Goal: Information Seeking & Learning: Learn about a topic

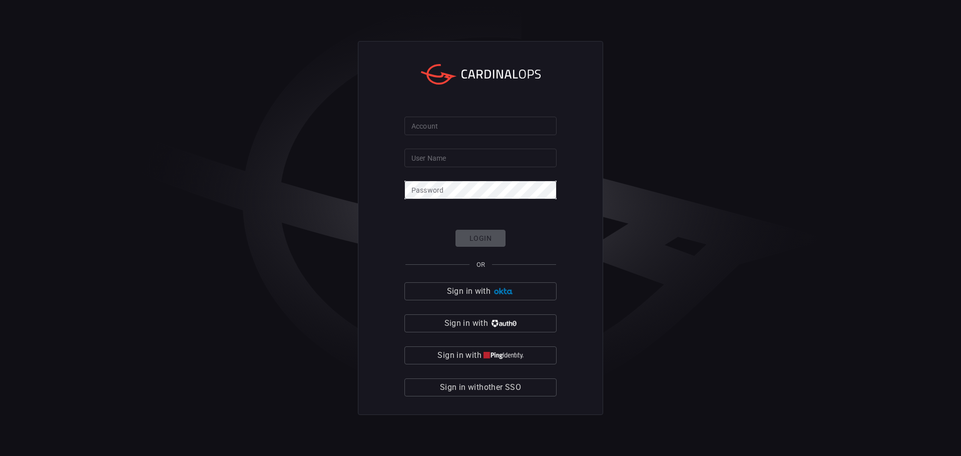
click at [469, 128] on input "Account" at bounding box center [480, 126] width 152 height 19
type input "valoline-global"
click at [466, 155] on input "User Name" at bounding box center [480, 158] width 152 height 19
type input "[EMAIL_ADDRESS][DOMAIN_NAME]"
click at [472, 235] on button "Login" at bounding box center [480, 239] width 50 height 18
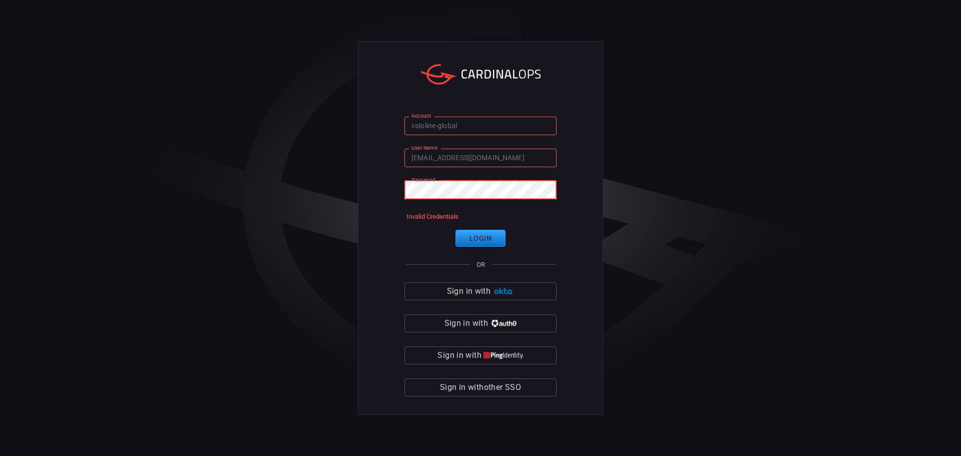
click at [398, 187] on div "Account valoline-global Account User Name jmbyrge@valvolineglobal.com User Name…" at bounding box center [480, 228] width 245 height 374
click at [489, 387] on span "Sign in with other SSO" at bounding box center [480, 387] width 81 height 14
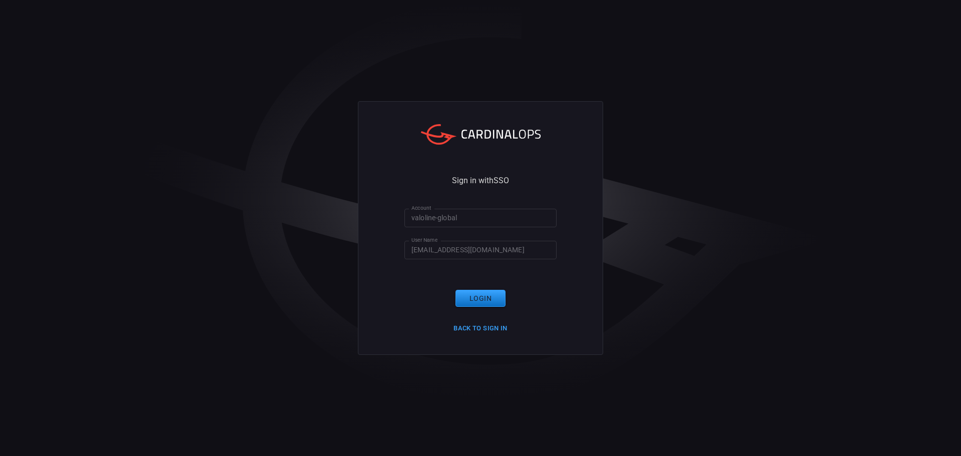
click at [485, 303] on button "Login" at bounding box center [480, 299] width 50 height 18
click at [515, 250] on input "[EMAIL_ADDRESS][DOMAIN_NAME]" at bounding box center [480, 250] width 152 height 19
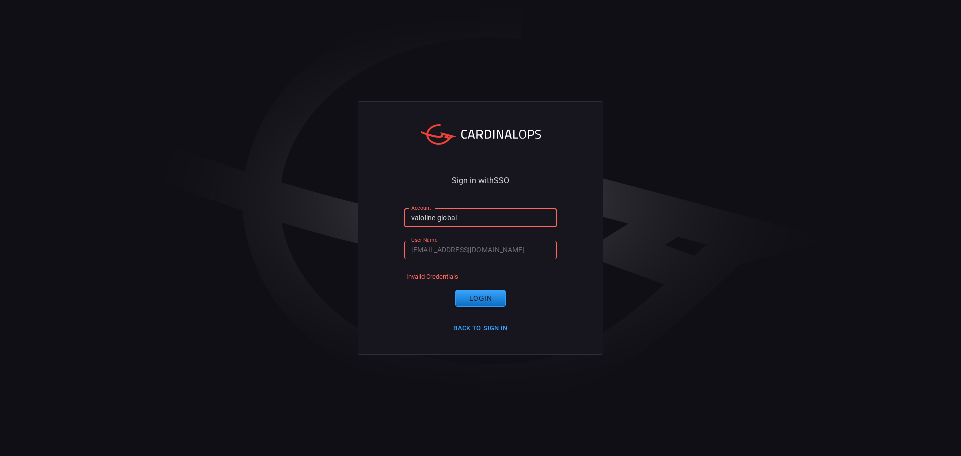
click at [482, 218] on input "valoline-global" at bounding box center [480, 218] width 152 height 19
click at [482, 301] on button "Login" at bounding box center [480, 299] width 50 height 18
click at [489, 324] on button "Back to Sign in" at bounding box center [480, 329] width 66 height 16
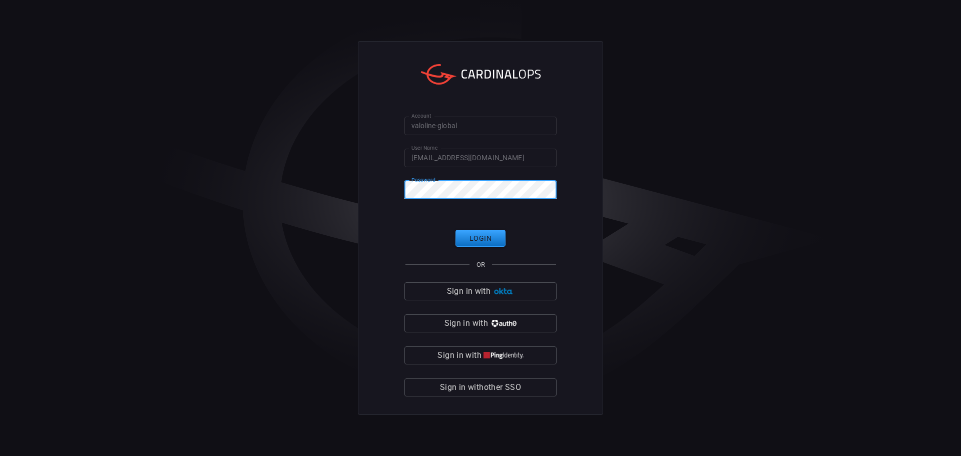
click at [370, 182] on div "Account valoline-global Account User Name jmbyrge@valvolineglobal.com User Name…" at bounding box center [480, 228] width 245 height 374
click at [483, 385] on span "Sign in with other SSO" at bounding box center [480, 387] width 81 height 14
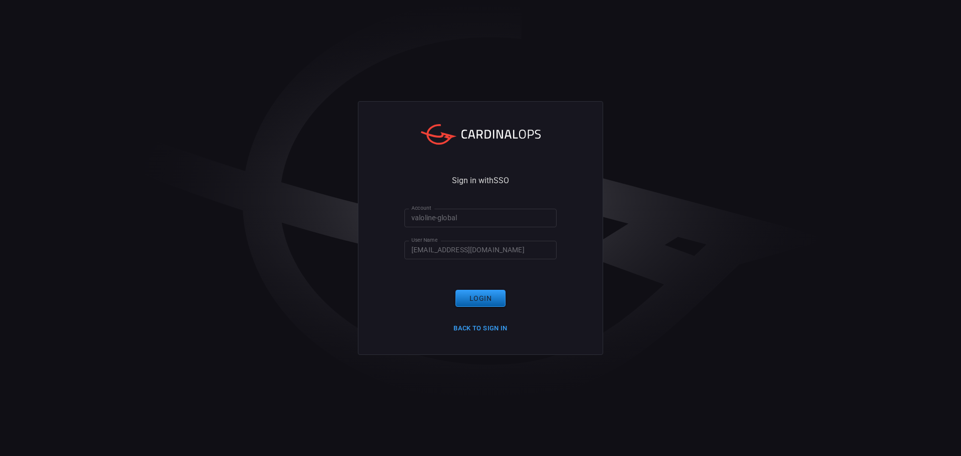
click at [487, 302] on button "Login" at bounding box center [480, 299] width 50 height 18
click at [518, 251] on input "[EMAIL_ADDRESS][DOMAIN_NAME]" at bounding box center [480, 250] width 152 height 19
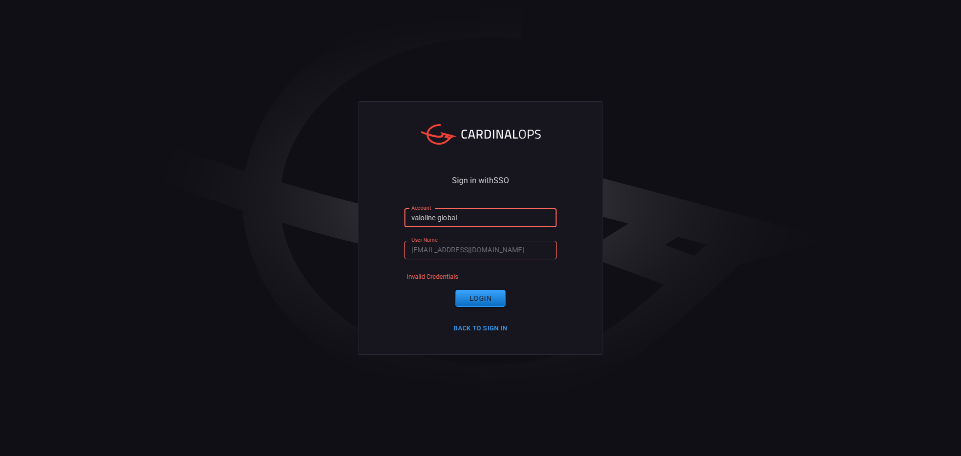
click at [481, 214] on input "valoline-global" at bounding box center [480, 218] width 152 height 19
click at [438, 217] on input "valoline-global" at bounding box center [480, 218] width 152 height 19
click at [420, 218] on input "valoline-global" at bounding box center [480, 218] width 152 height 19
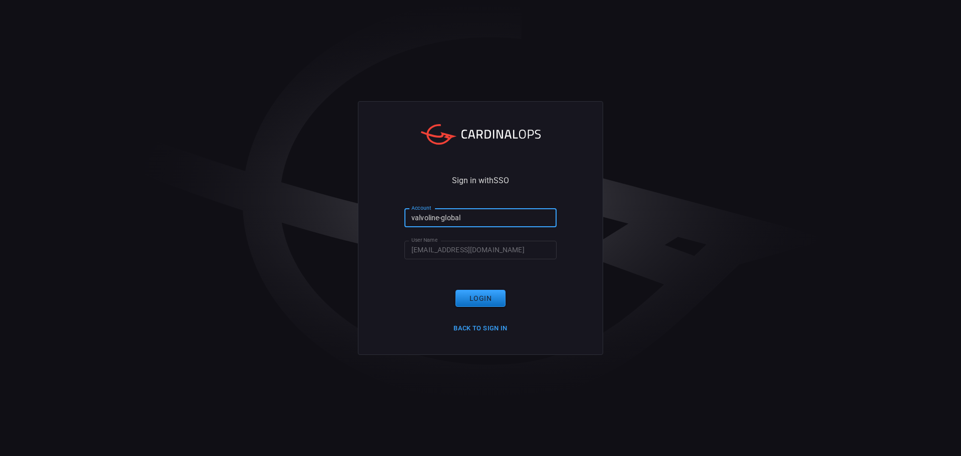
type input "valvoline-global"
click at [398, 191] on div "Sign in with SSO Account valvoline-global Account User Name jmbyrge@valvolinegl…" at bounding box center [480, 228] width 245 height 254
click at [480, 294] on button "Login" at bounding box center [480, 299] width 50 height 18
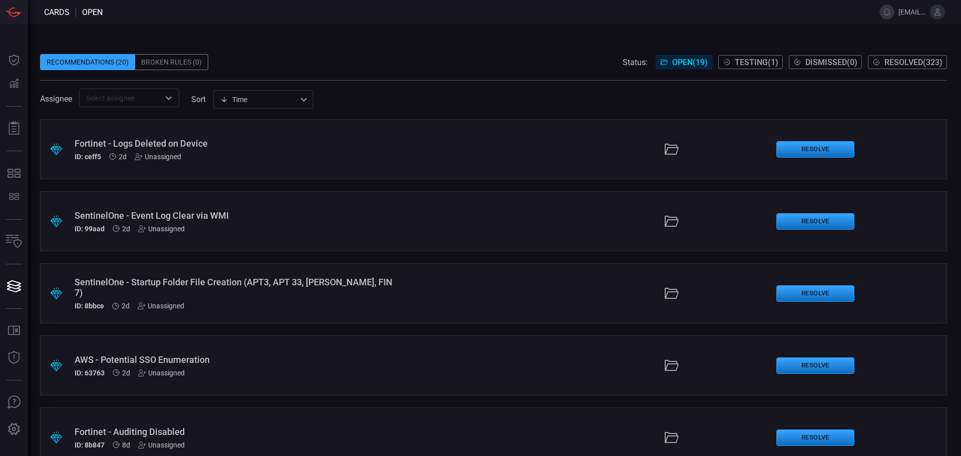
click at [740, 58] on span "Testing ( 1 )" at bounding box center [756, 63] width 44 height 10
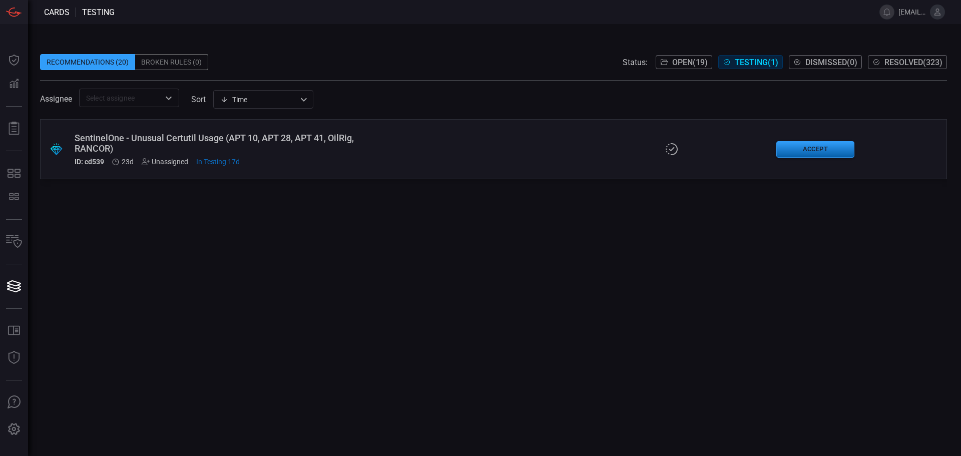
click at [808, 149] on button "Accept" at bounding box center [815, 149] width 78 height 17
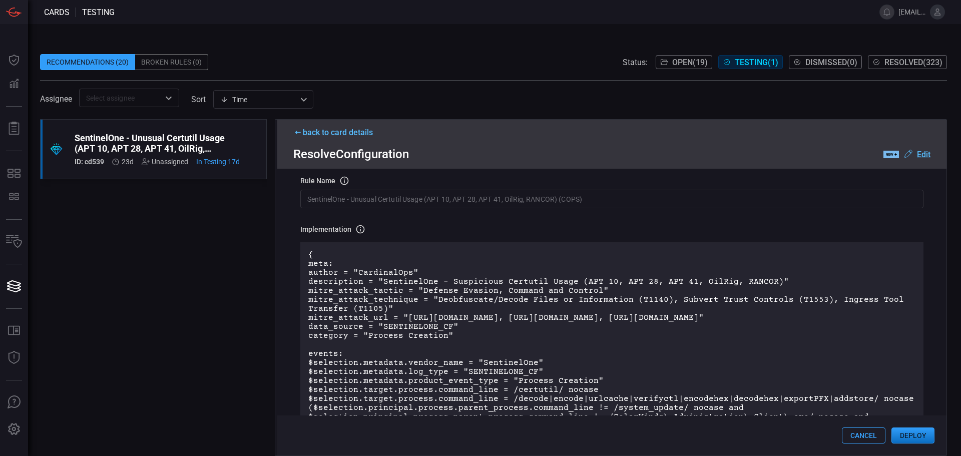
scroll to position [84, 0]
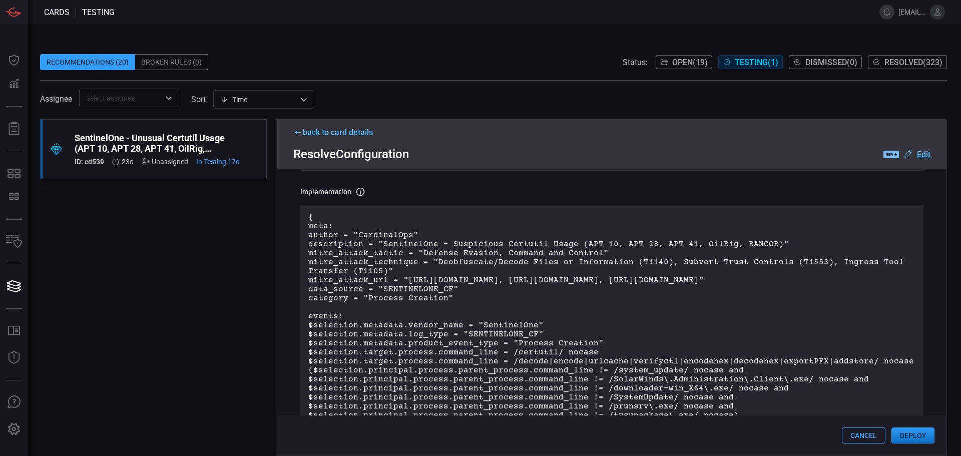
click at [915, 432] on button "Deploy" at bounding box center [912, 435] width 43 height 16
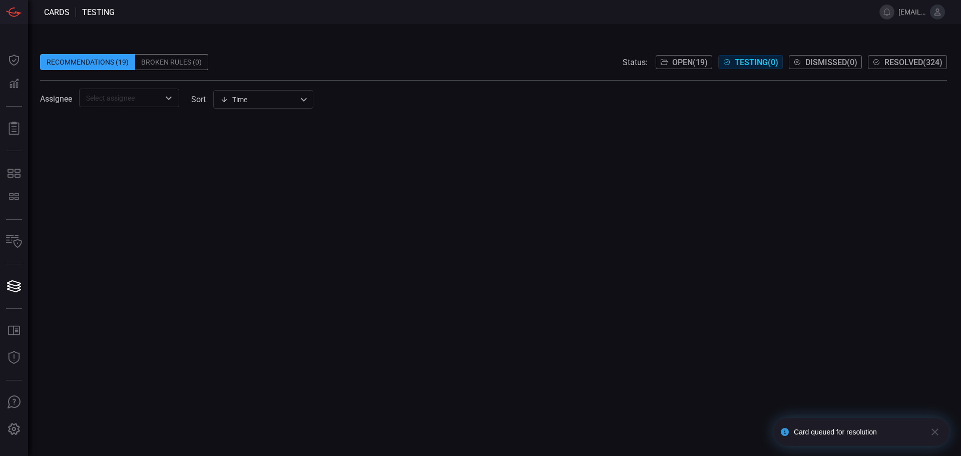
click at [665, 59] on button "Open ( 19 )" at bounding box center [683, 62] width 57 height 14
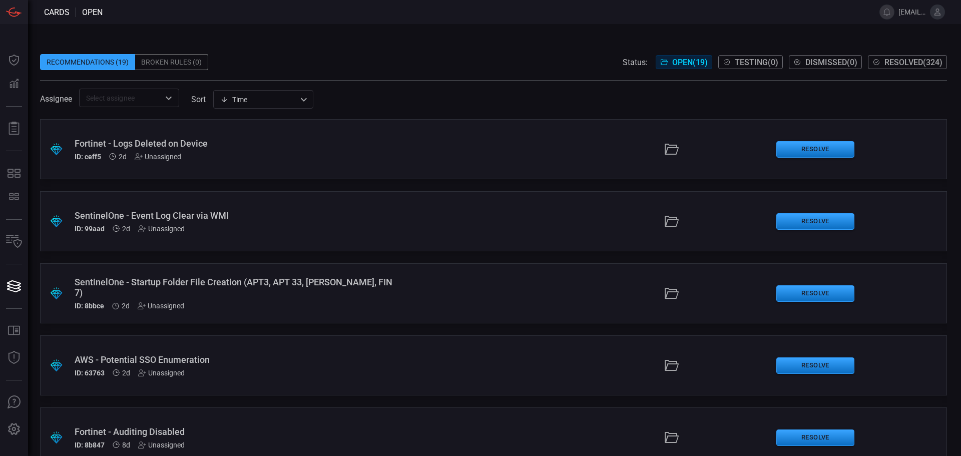
click at [283, 159] on div "ID: ceff5 2d Unassigned" at bounding box center [234, 157] width 318 height 8
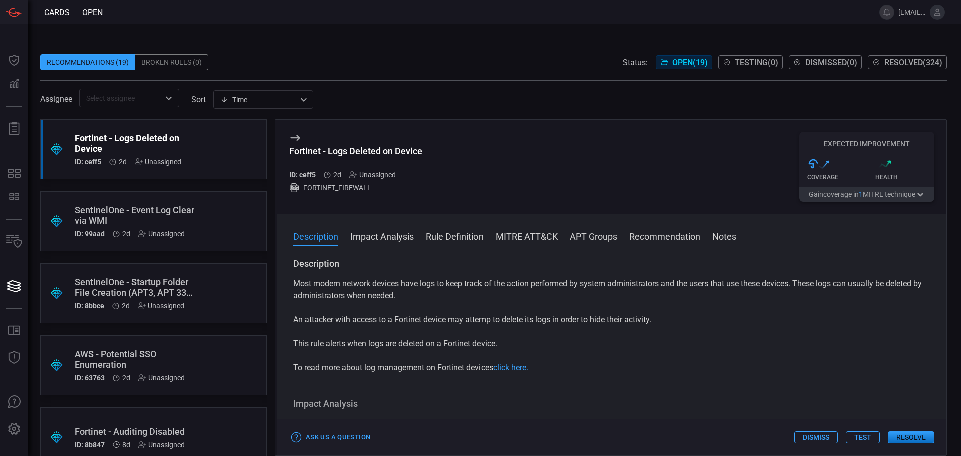
click at [387, 238] on button "Impact Analysis" at bounding box center [382, 236] width 64 height 12
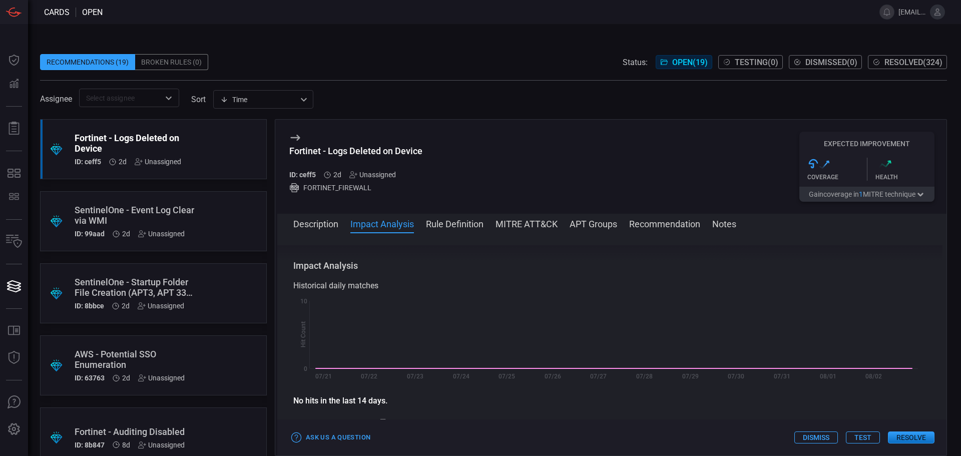
scroll to position [130, 0]
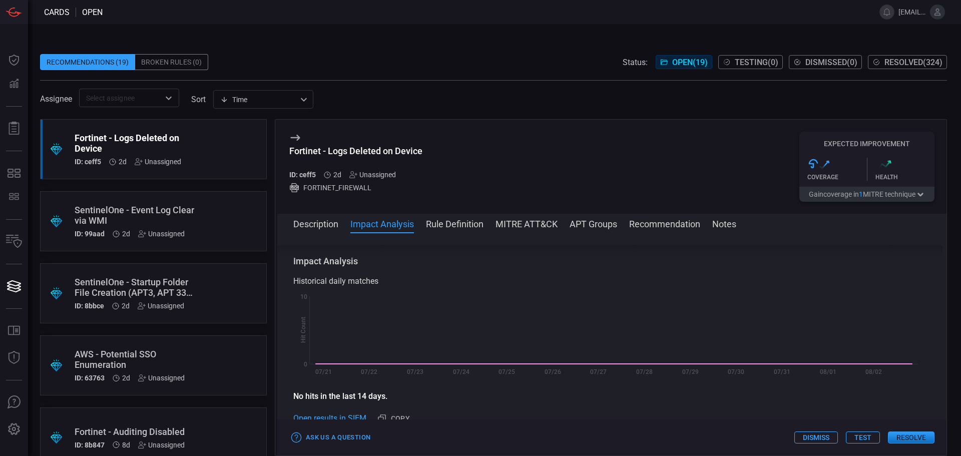
click at [331, 226] on button "Description" at bounding box center [315, 223] width 45 height 12
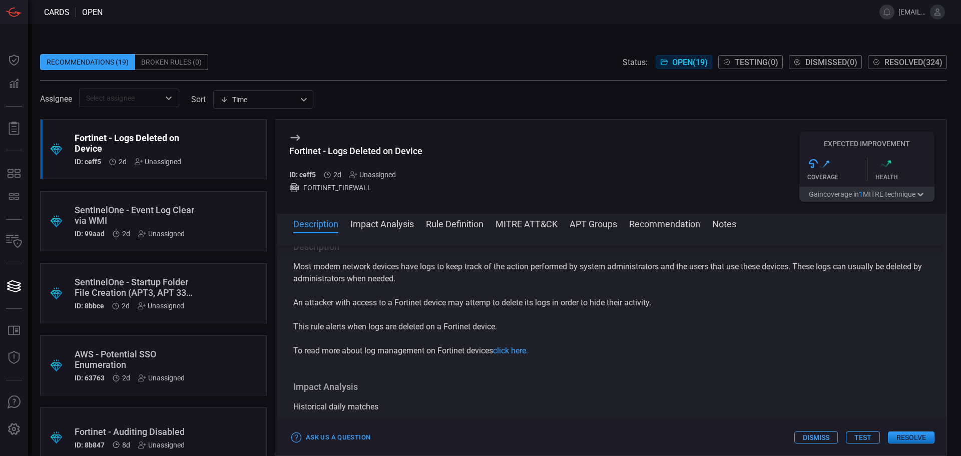
scroll to position [0, 0]
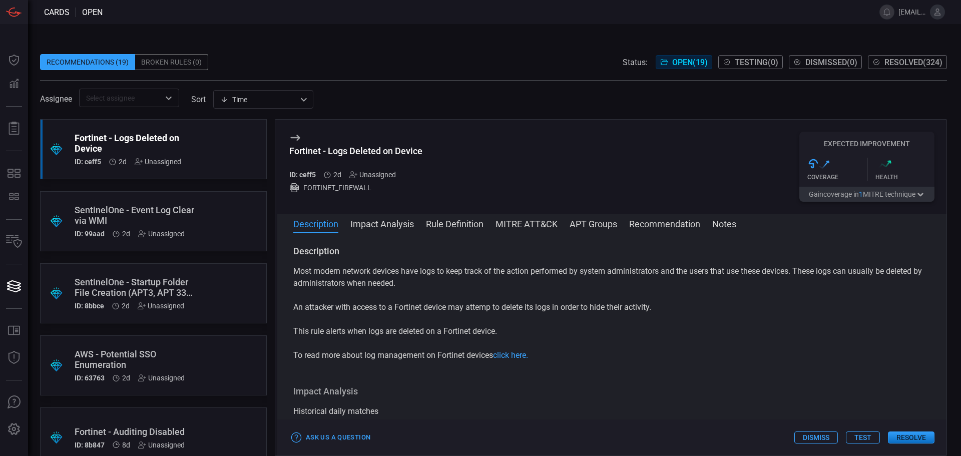
click at [456, 229] on button "Rule Definition" at bounding box center [455, 223] width 58 height 12
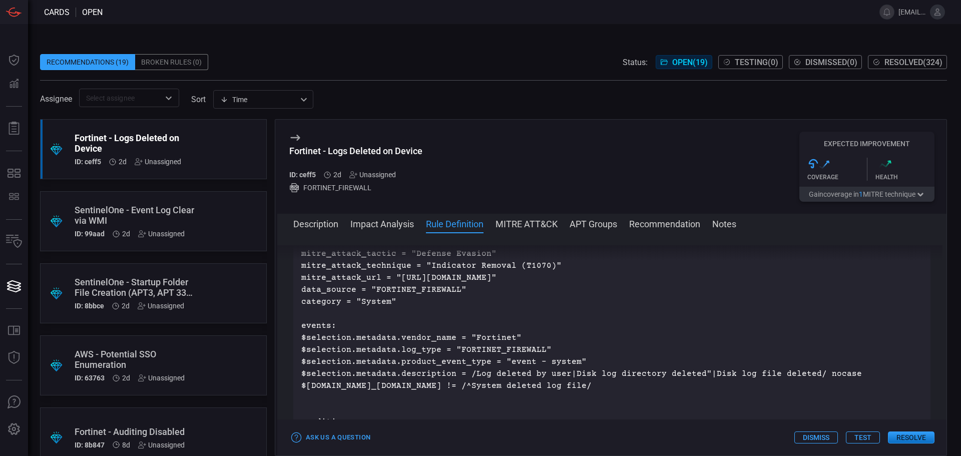
scroll to position [326, 0]
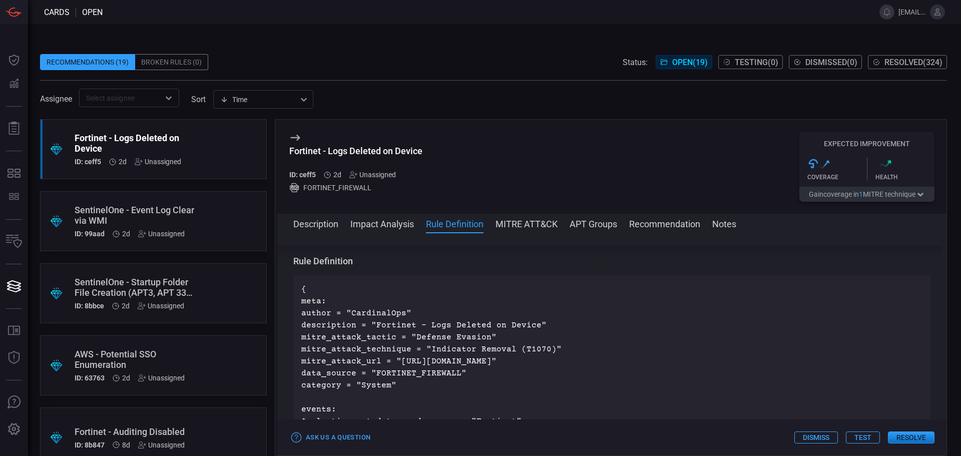
click at [372, 227] on button "Impact Analysis" at bounding box center [382, 223] width 64 height 12
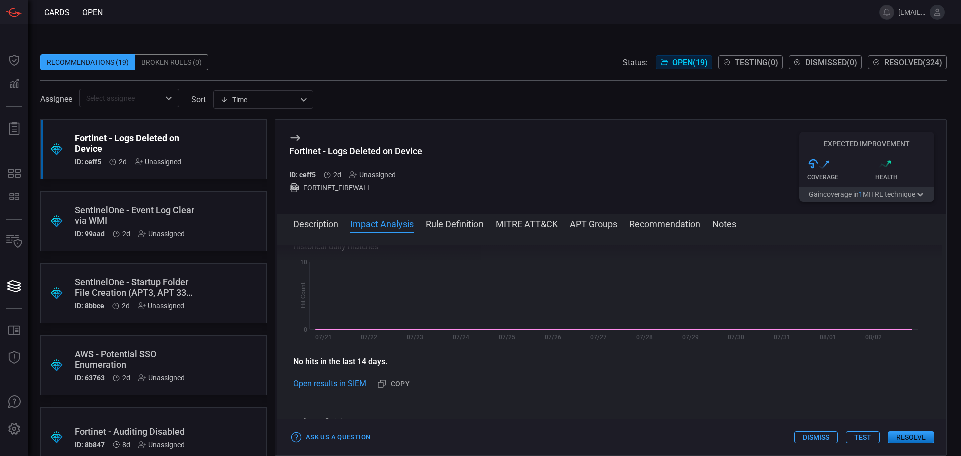
scroll to position [130, 0]
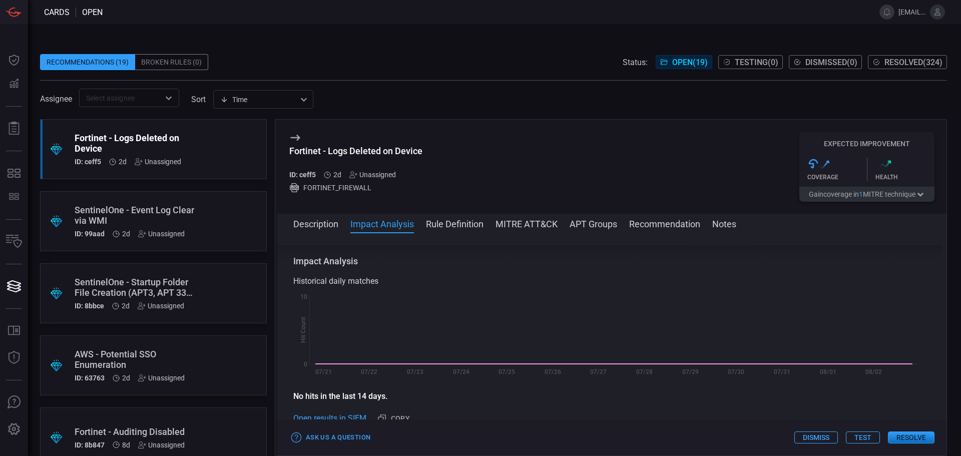
click at [328, 223] on button "Description" at bounding box center [315, 223] width 45 height 12
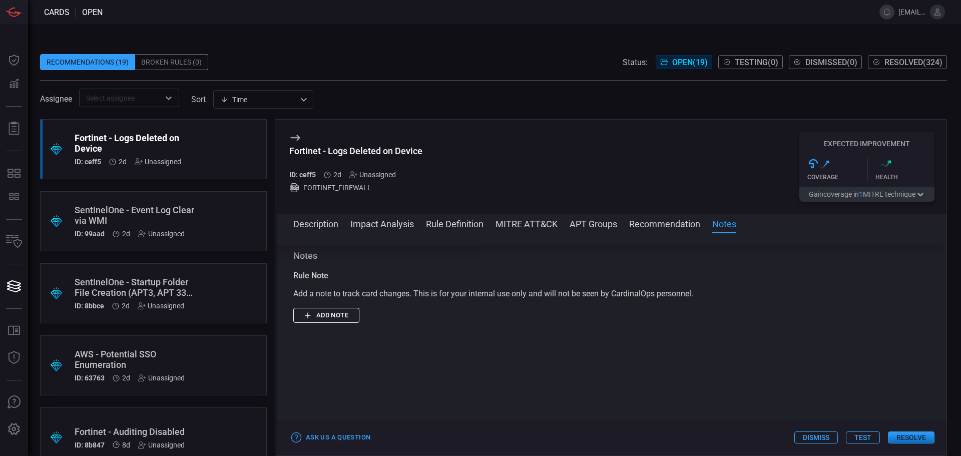
scroll to position [917, 0]
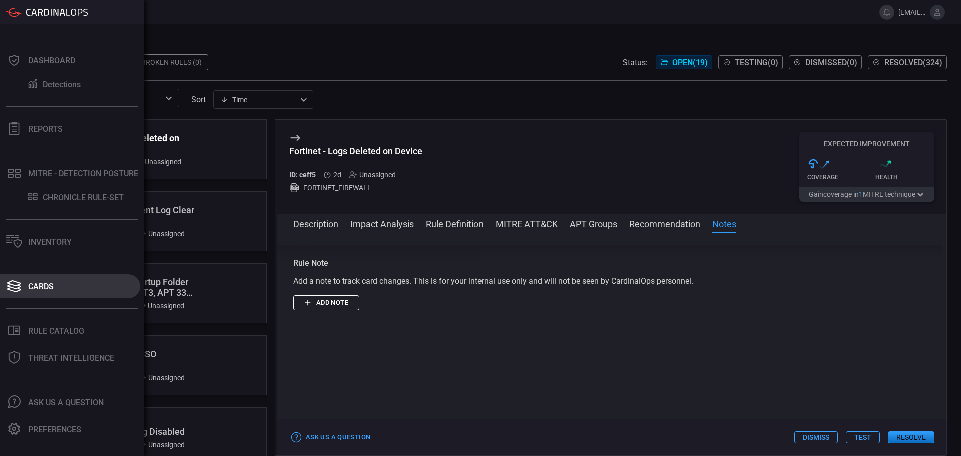
click at [38, 287] on div "Cards" at bounding box center [41, 287] width 26 height 10
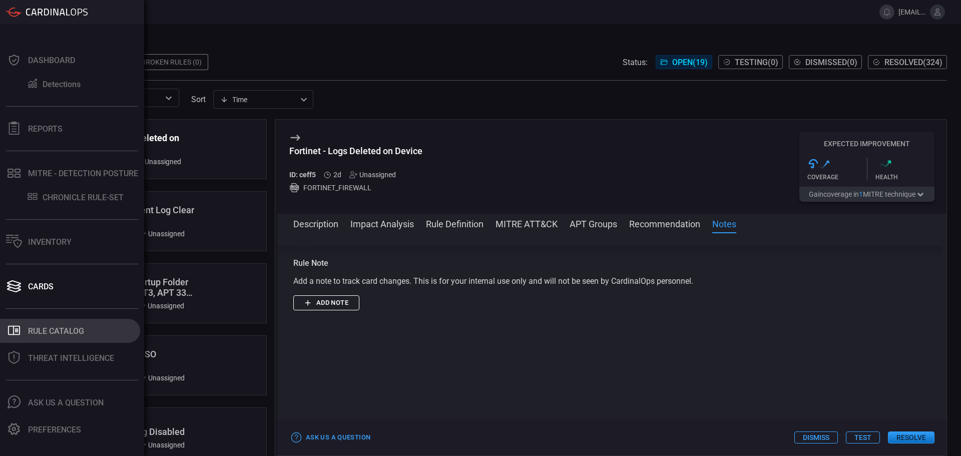
click at [48, 338] on button ".st0_rule_catalog_icon{fill: currentColor;} Rule Catalog" at bounding box center [70, 331] width 140 height 24
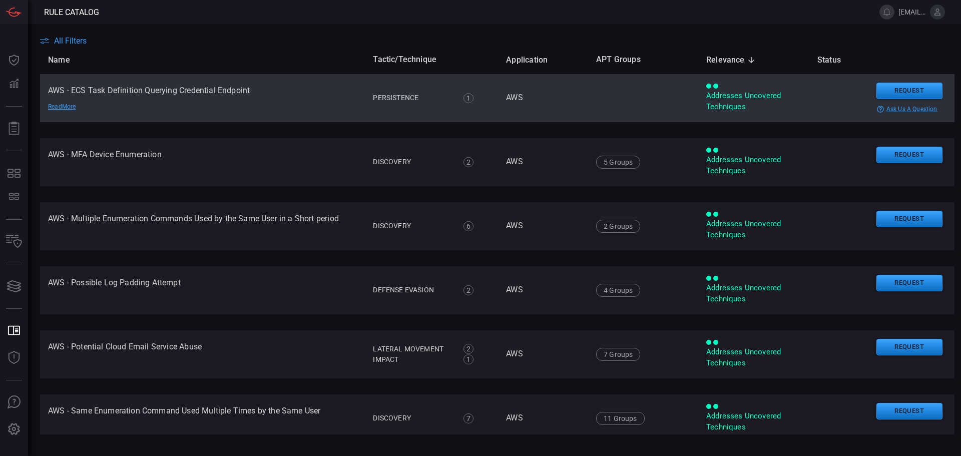
click at [91, 90] on td "AWS - ECS Task Definition Querying Credential Endpoint Read More" at bounding box center [202, 98] width 325 height 48
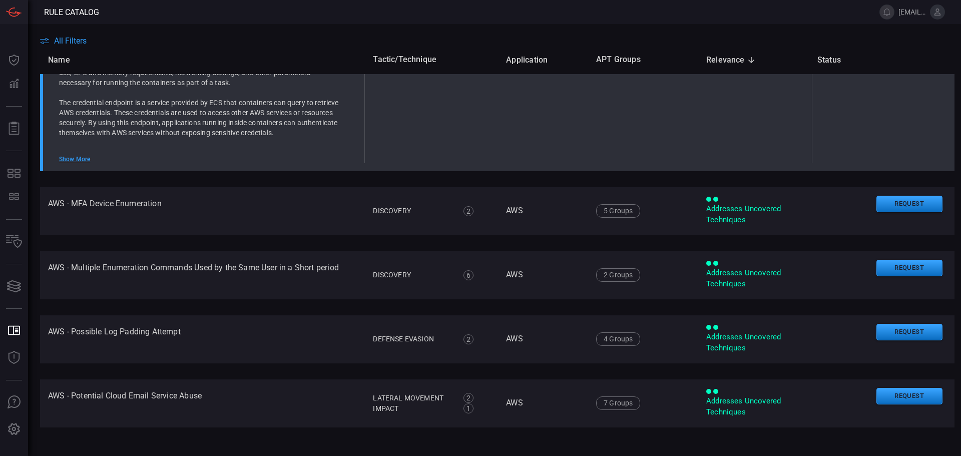
scroll to position [167, 0]
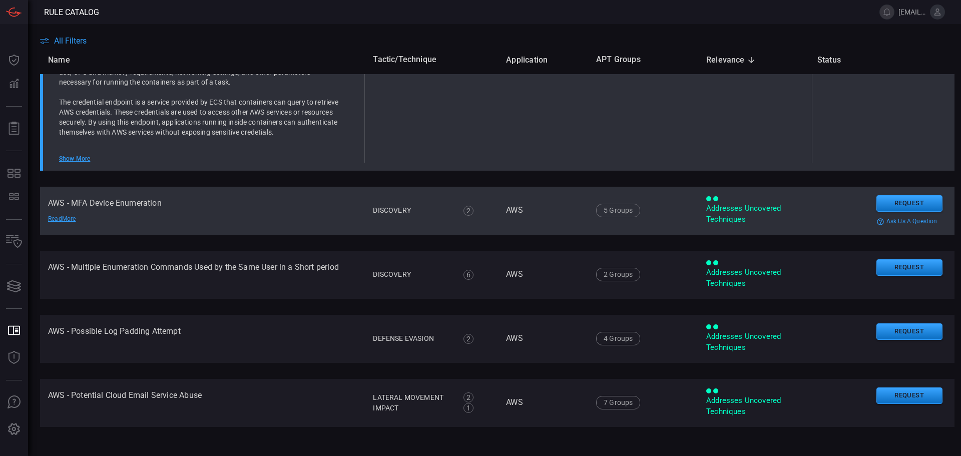
click at [124, 200] on td "AWS - MFA Device Enumeration Read More" at bounding box center [202, 211] width 325 height 48
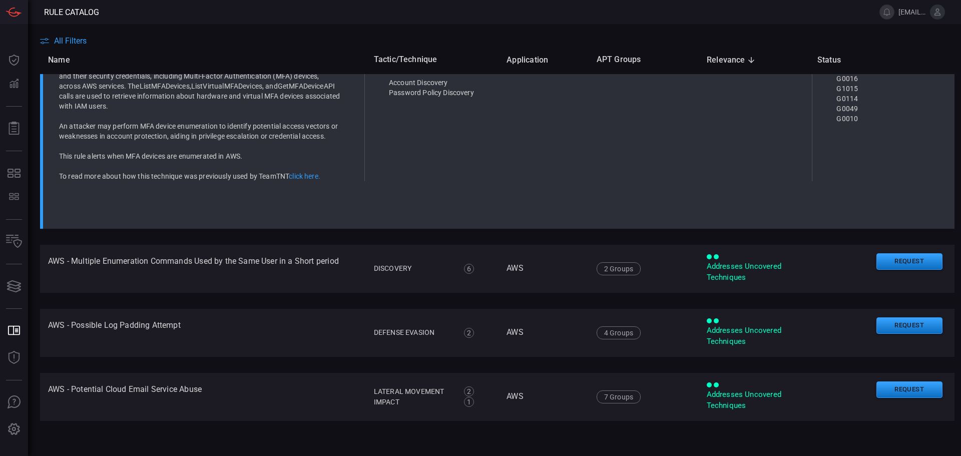
scroll to position [0, 0]
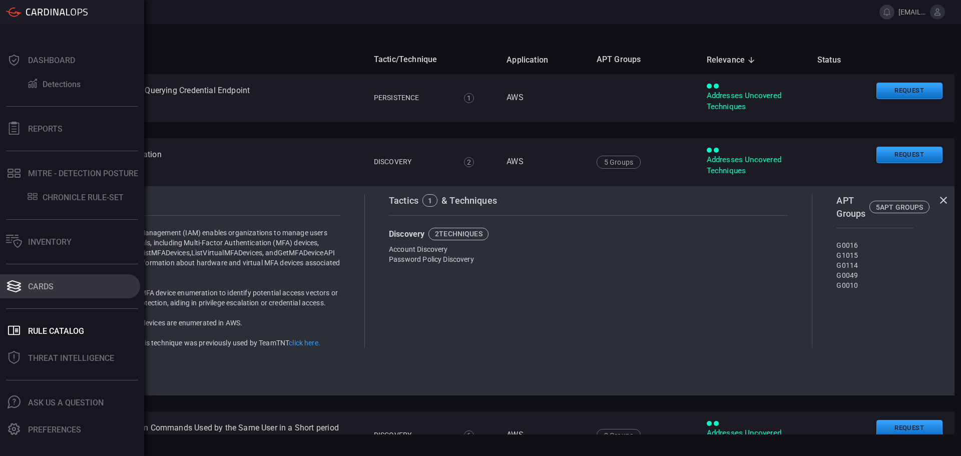
click at [42, 286] on div "Cards" at bounding box center [41, 287] width 26 height 10
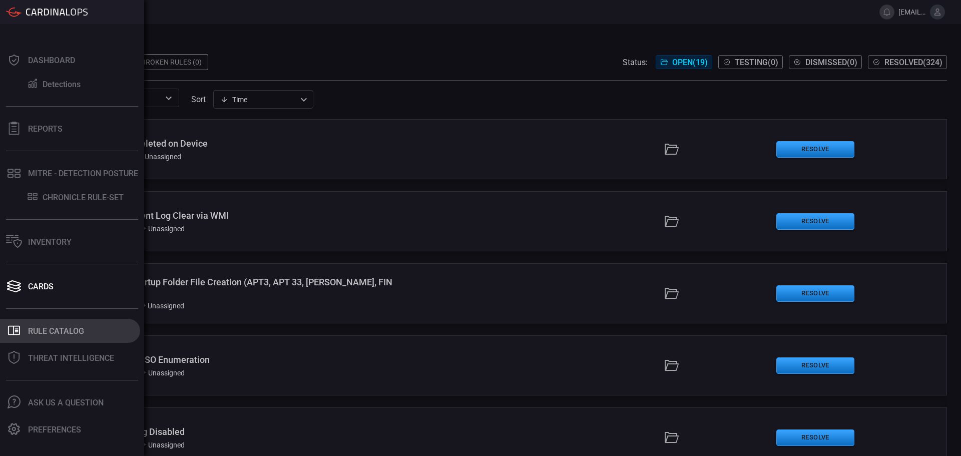
click at [49, 333] on div "Rule Catalog" at bounding box center [56, 331] width 56 height 10
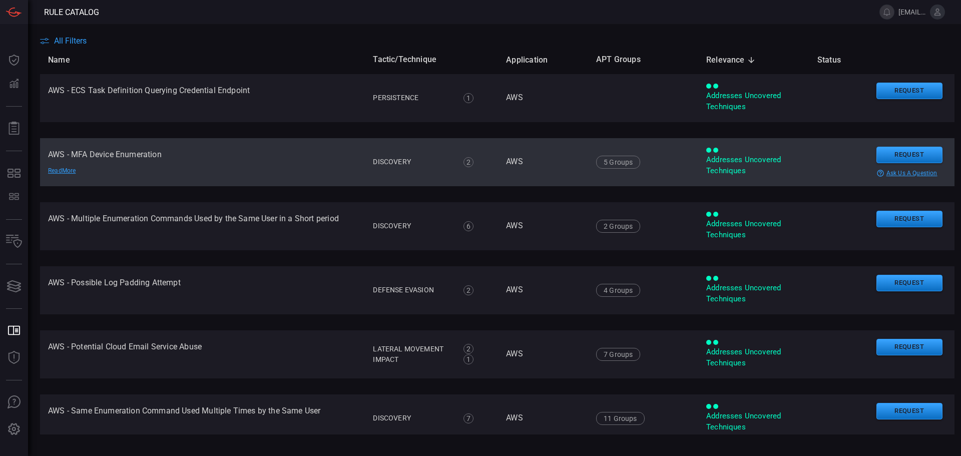
click at [115, 157] on td "AWS - MFA Device Enumeration Read More" at bounding box center [202, 162] width 325 height 48
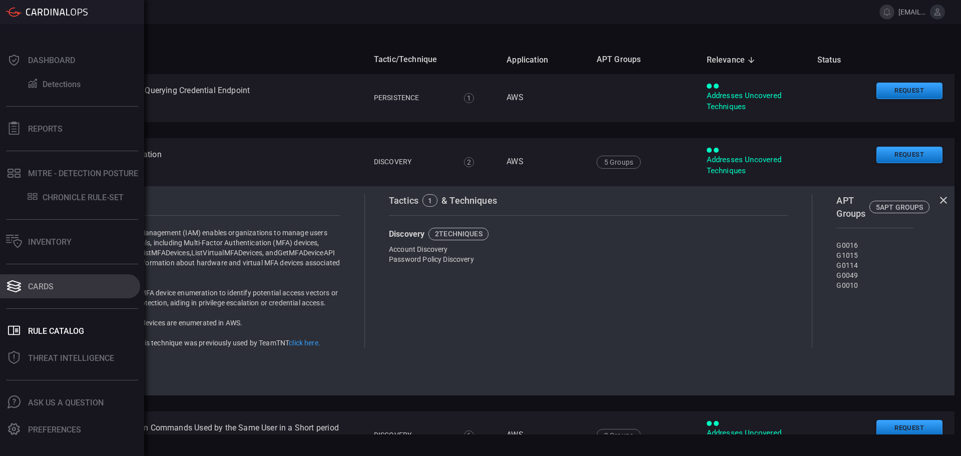
click at [23, 283] on button "Cards" at bounding box center [70, 286] width 140 height 24
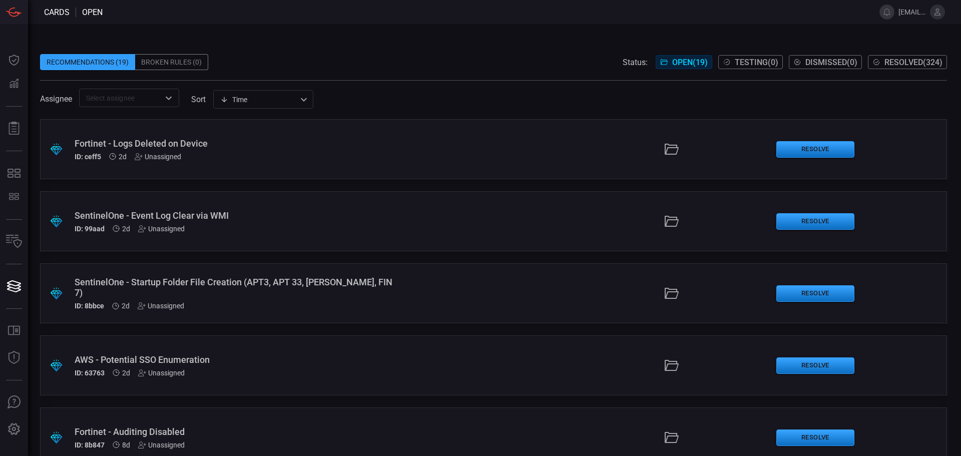
click at [905, 62] on span "Resolved ( 324 )" at bounding box center [913, 63] width 58 height 10
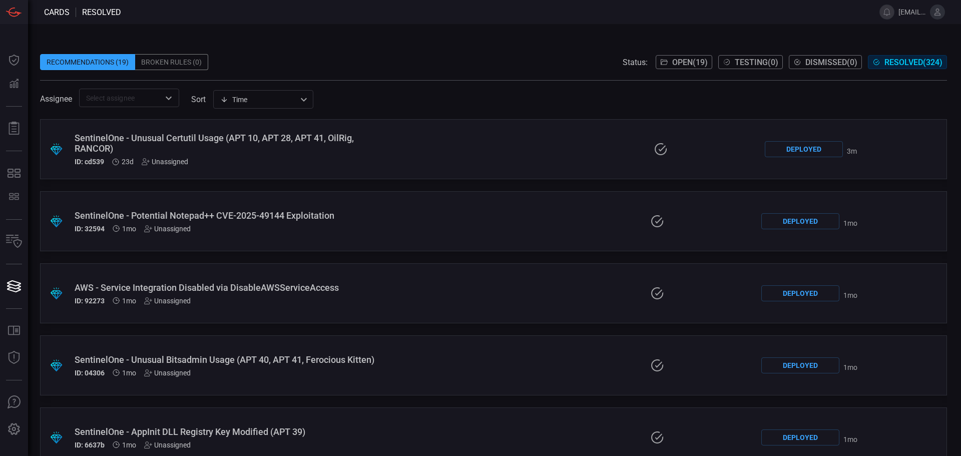
click at [233, 145] on div "SentinelOne - Unusual Certutil Usage (APT 10, APT 28, APT 41, OilRig, RANCOR)" at bounding box center [230, 143] width 311 height 21
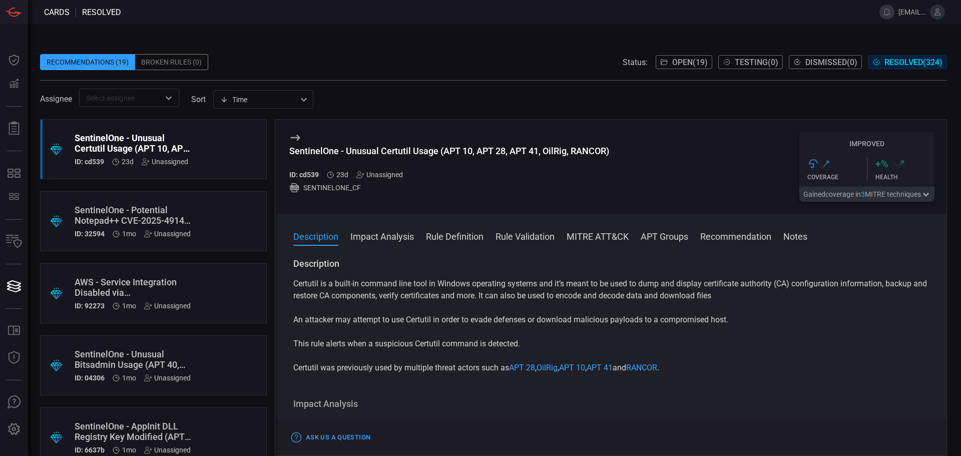
click at [384, 238] on button "Impact Analysis" at bounding box center [382, 236] width 64 height 12
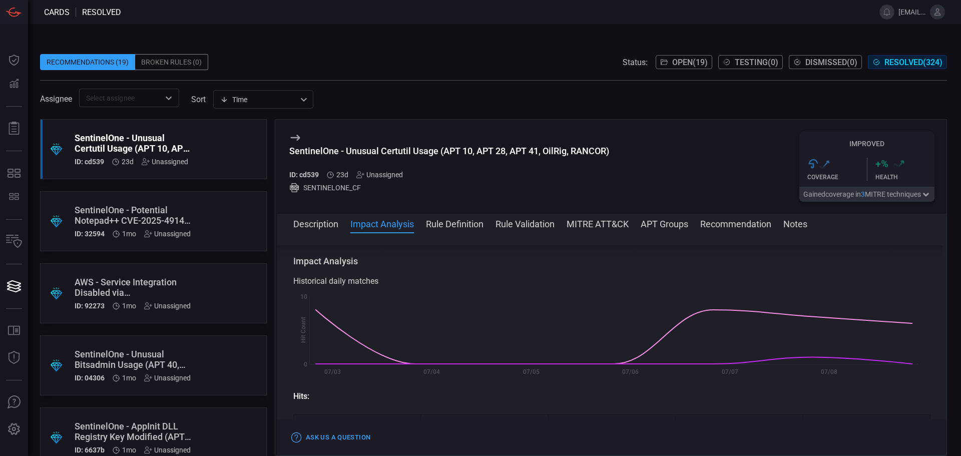
click at [438, 227] on button "Rule Definition" at bounding box center [455, 223] width 58 height 12
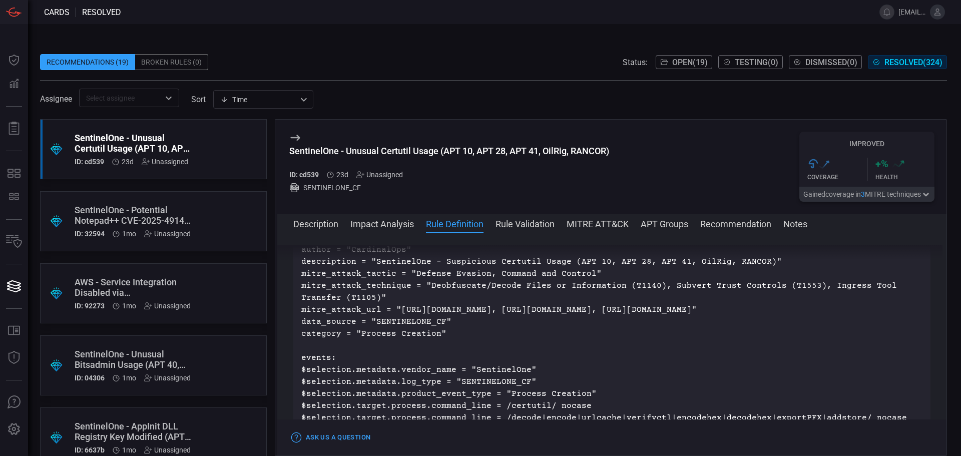
scroll to position [506, 0]
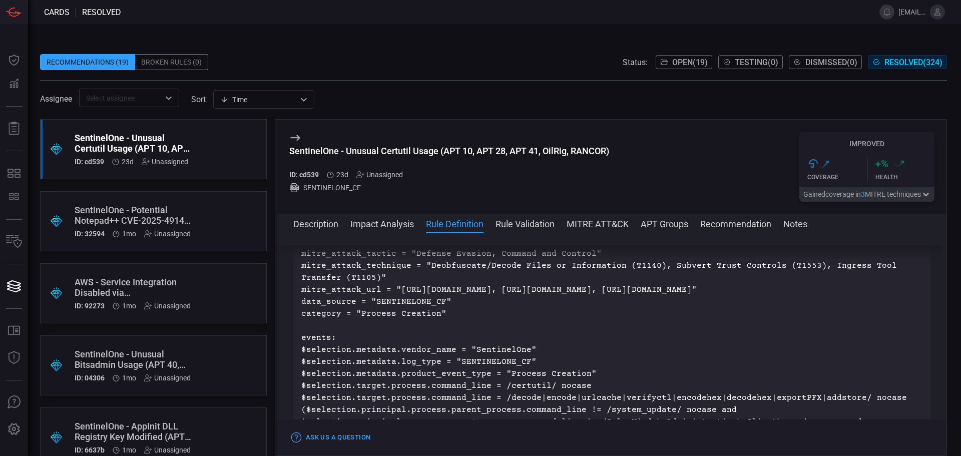
click at [114, 223] on div "SentinelOne - Potential Notepad++ CVE-2025-49144 Exploitation" at bounding box center [135, 215] width 120 height 21
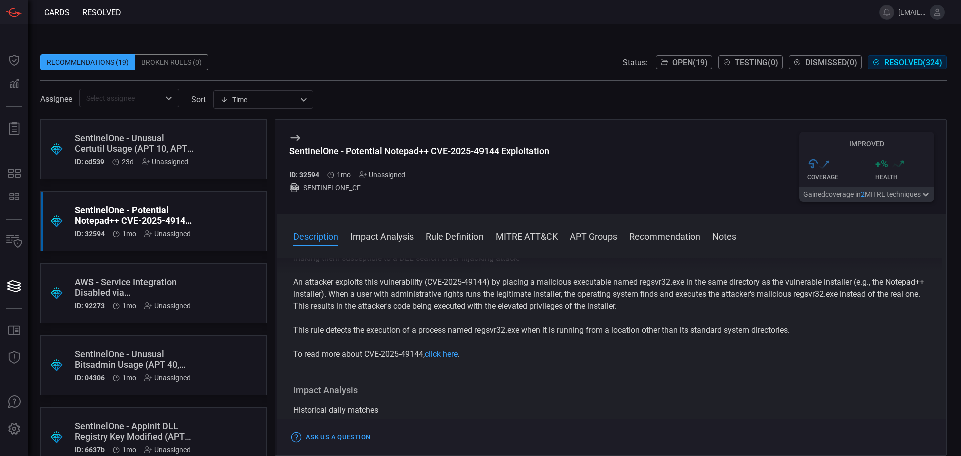
scroll to position [84, 0]
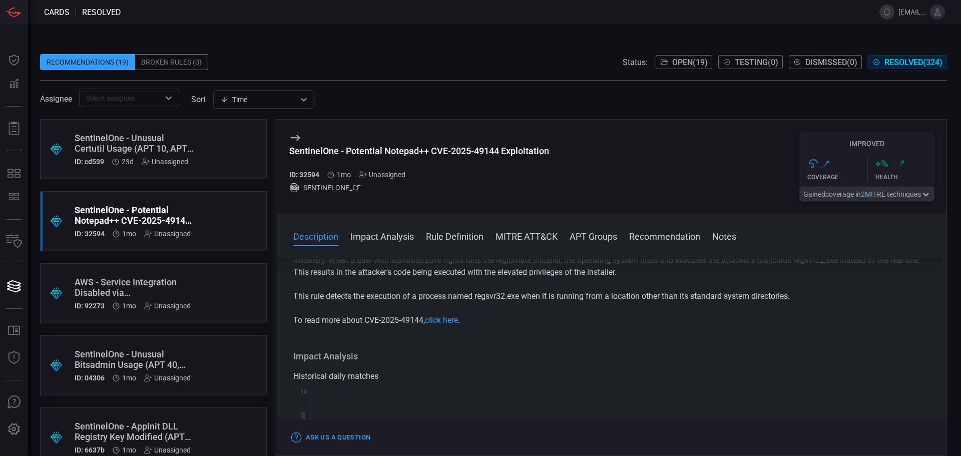
click at [459, 234] on button "Rule Definition" at bounding box center [455, 236] width 58 height 12
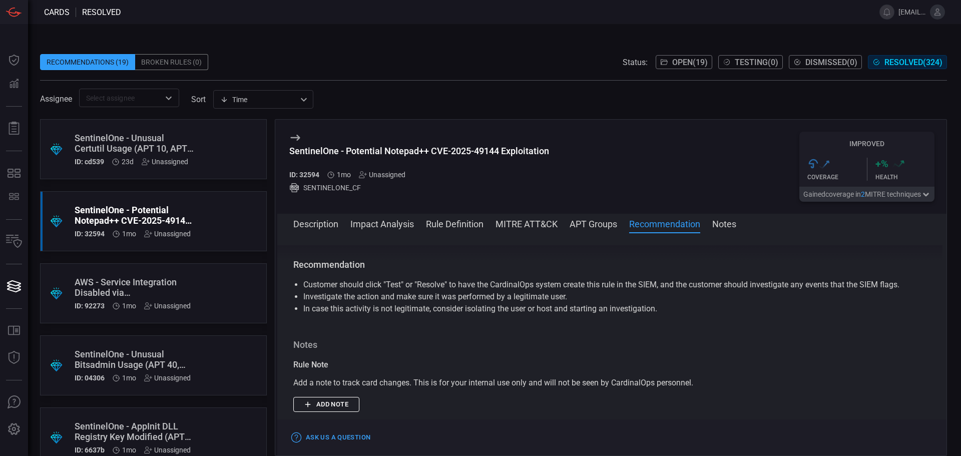
scroll to position [1029, 0]
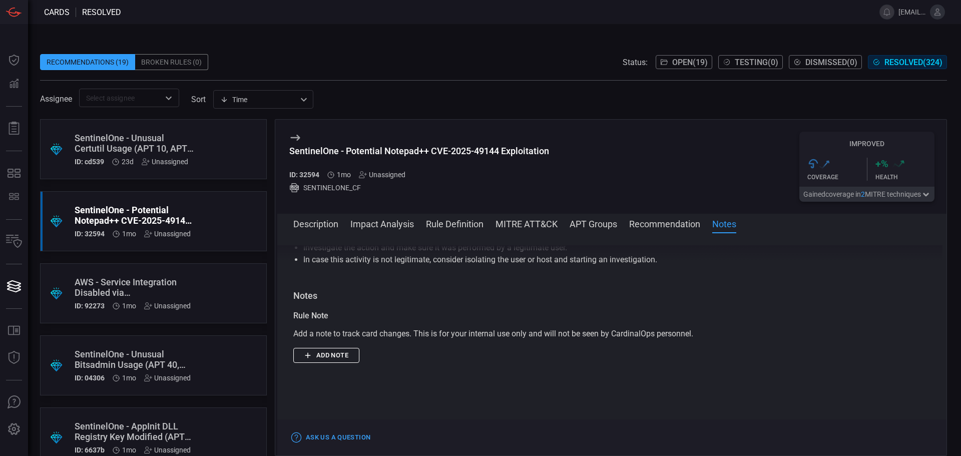
click at [119, 287] on div "AWS - Service Integration Disabled via DisableAWSServiceAccess" at bounding box center [135, 287] width 120 height 21
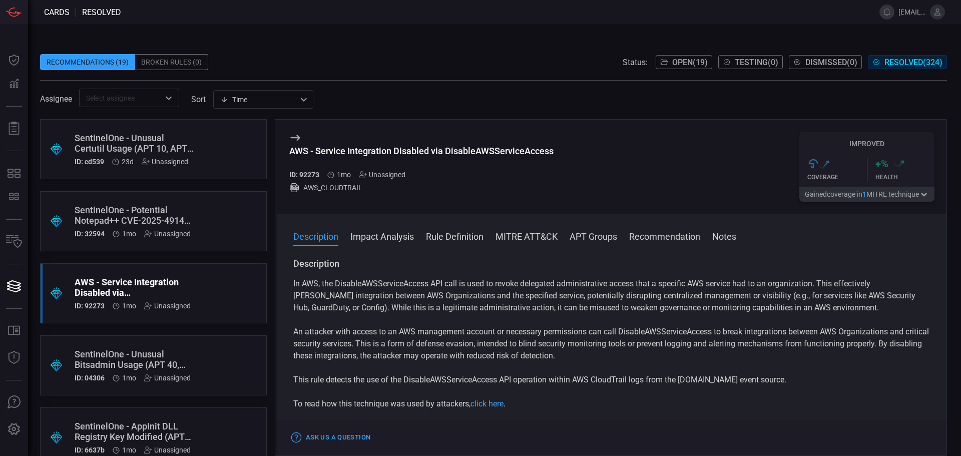
click at [389, 241] on button "Impact Analysis" at bounding box center [382, 236] width 64 height 12
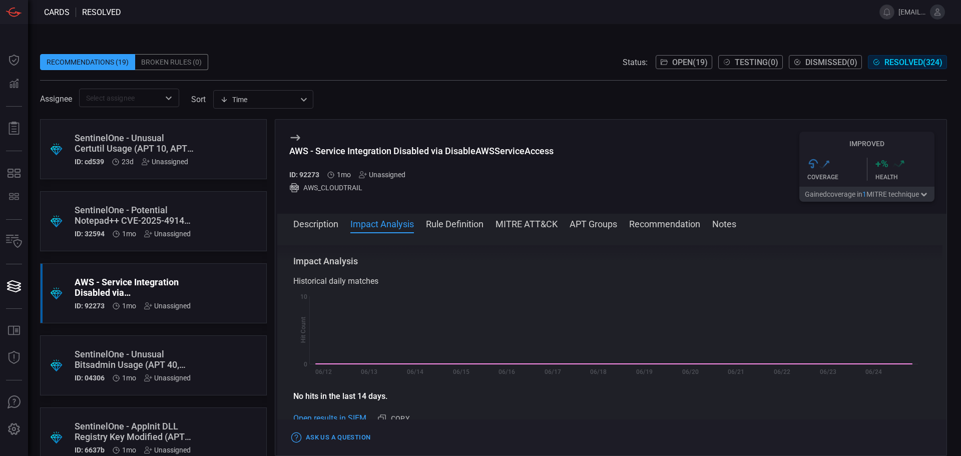
click at [453, 228] on button "Rule Definition" at bounding box center [455, 223] width 58 height 12
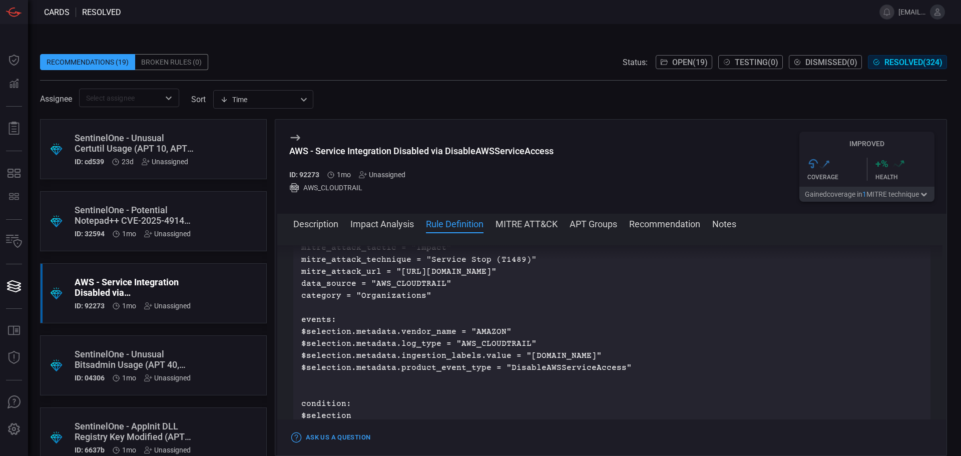
scroll to position [528, 0]
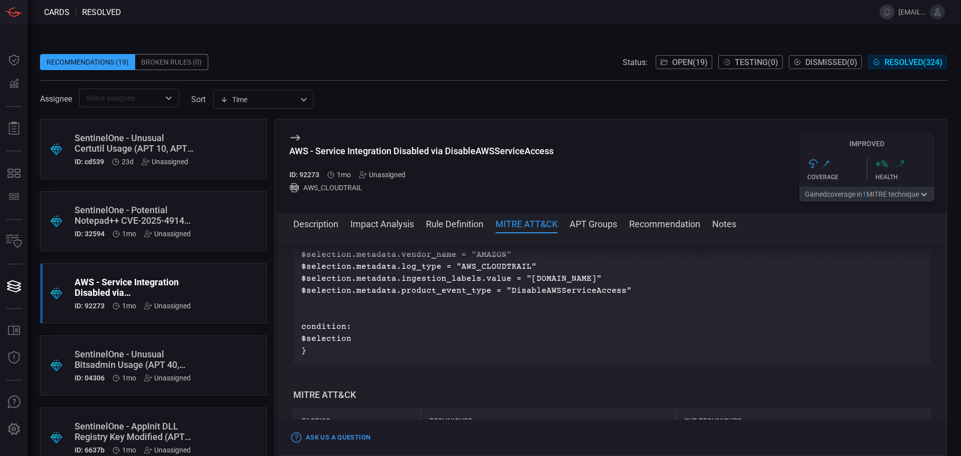
click at [198, 350] on div ".suggested_cards_icon{fill:url(#suggested_cards_icon);} SentinelOne - Unusual B…" at bounding box center [153, 365] width 227 height 60
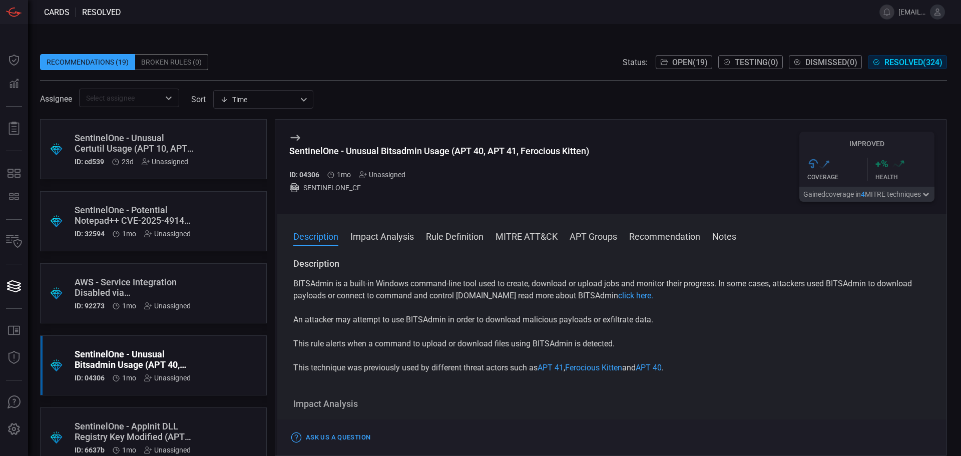
click at [456, 236] on button "Rule Definition" at bounding box center [455, 236] width 58 height 12
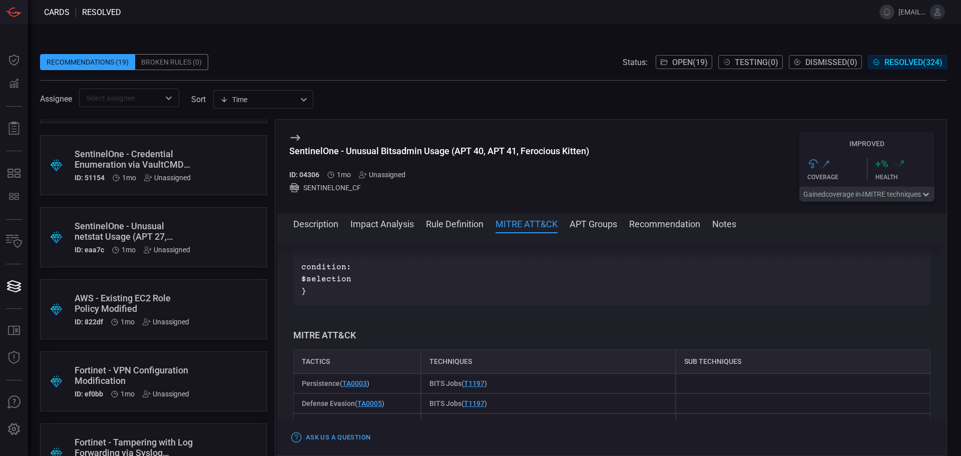
scroll to position [500, 0]
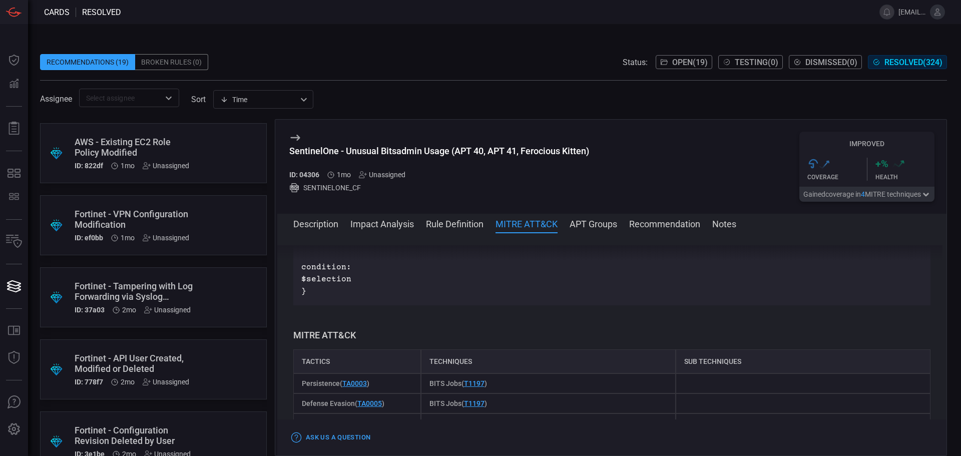
click at [126, 148] on div "AWS - Existing EC2 Role Policy Modified" at bounding box center [135, 147] width 120 height 21
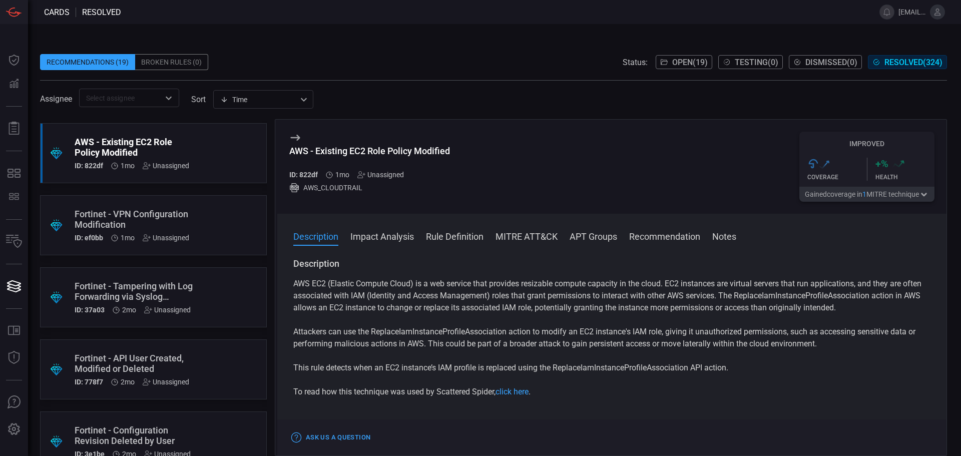
click at [457, 235] on button "Rule Definition" at bounding box center [455, 236] width 58 height 12
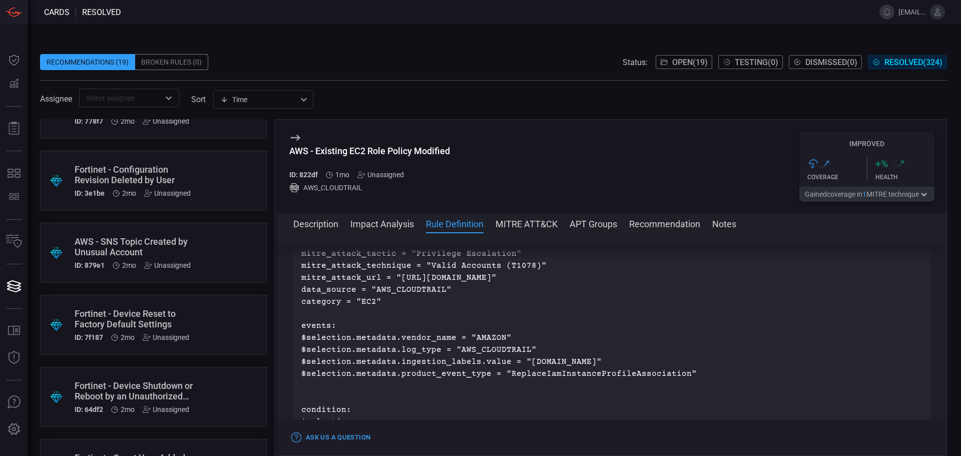
scroll to position [751, 0]
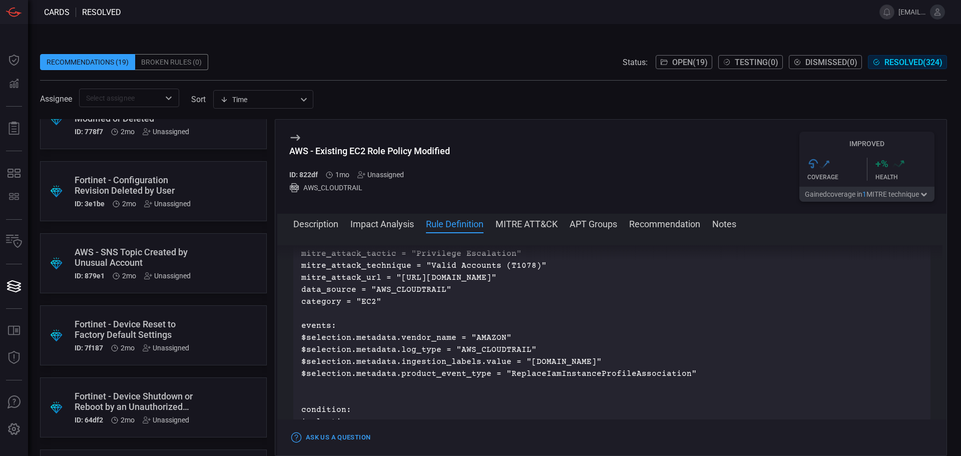
click at [151, 333] on div "Fortinet - Device Reset to Factory Default Settings" at bounding box center [135, 329] width 120 height 21
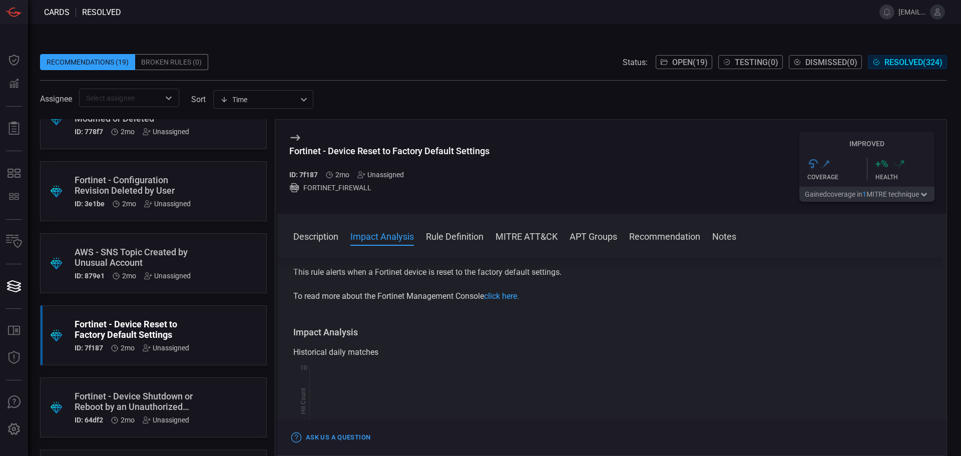
click at [449, 233] on button "Rule Definition" at bounding box center [455, 236] width 58 height 12
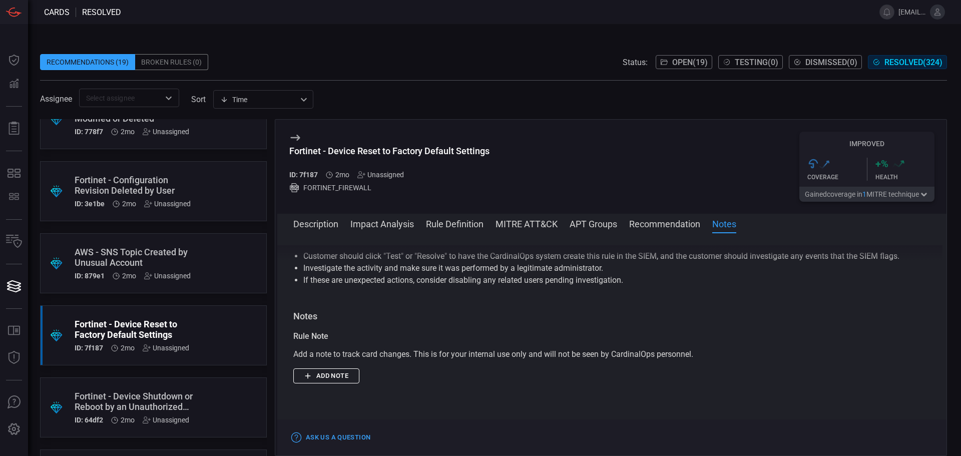
scroll to position [921, 0]
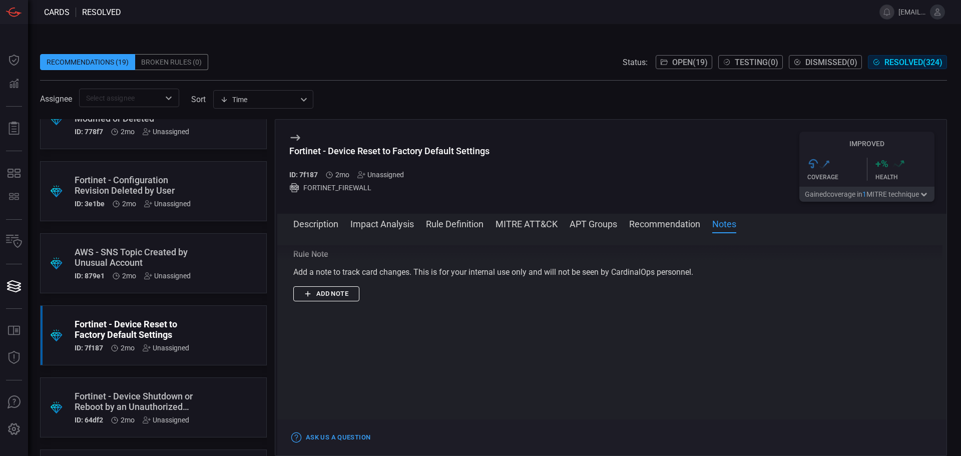
click at [135, 392] on div "Fortinet - Device Shutdown or Reboot by an Unauthorized User" at bounding box center [135, 401] width 120 height 21
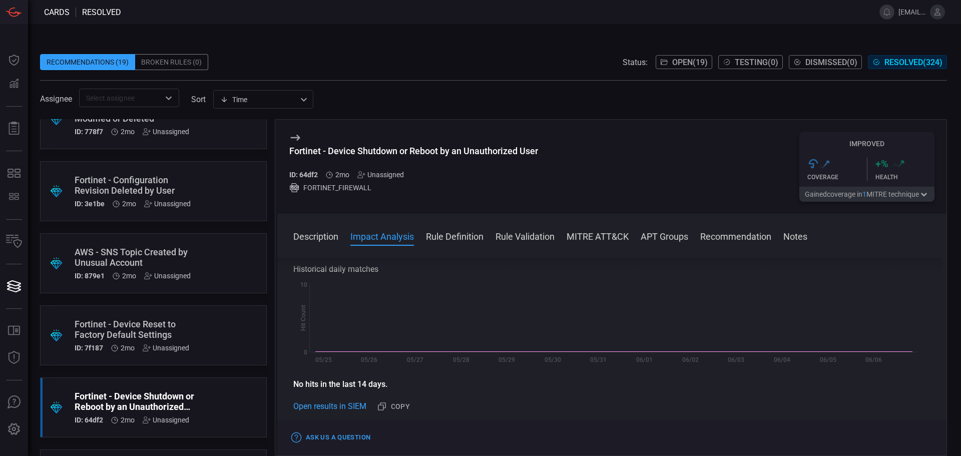
click at [463, 234] on button "Rule Definition" at bounding box center [455, 236] width 58 height 12
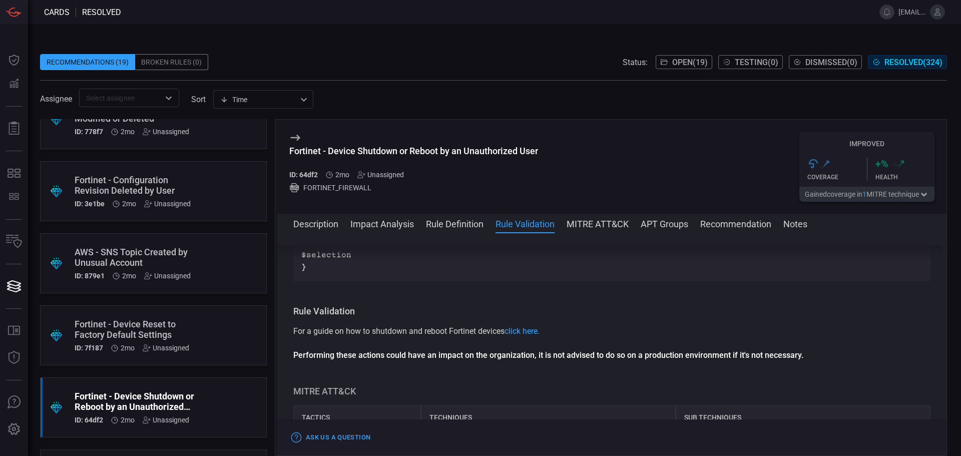
scroll to position [671, 0]
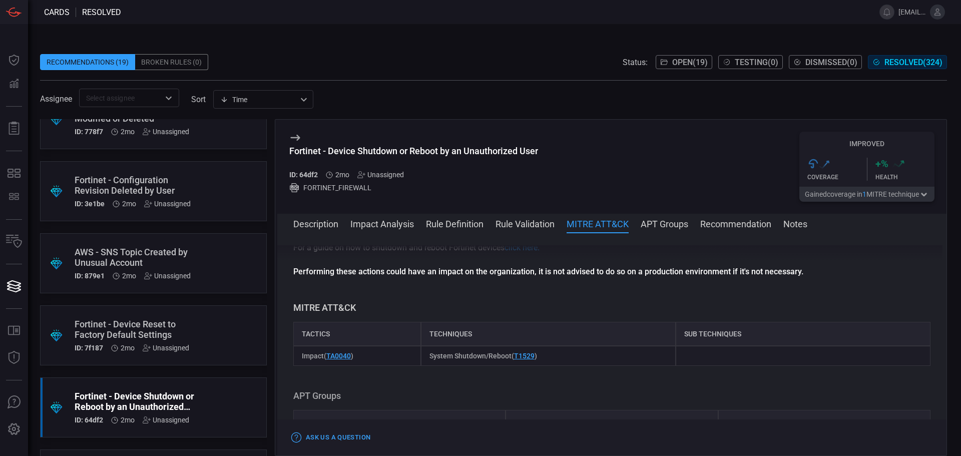
click at [443, 229] on button "Rule Definition" at bounding box center [455, 223] width 58 height 12
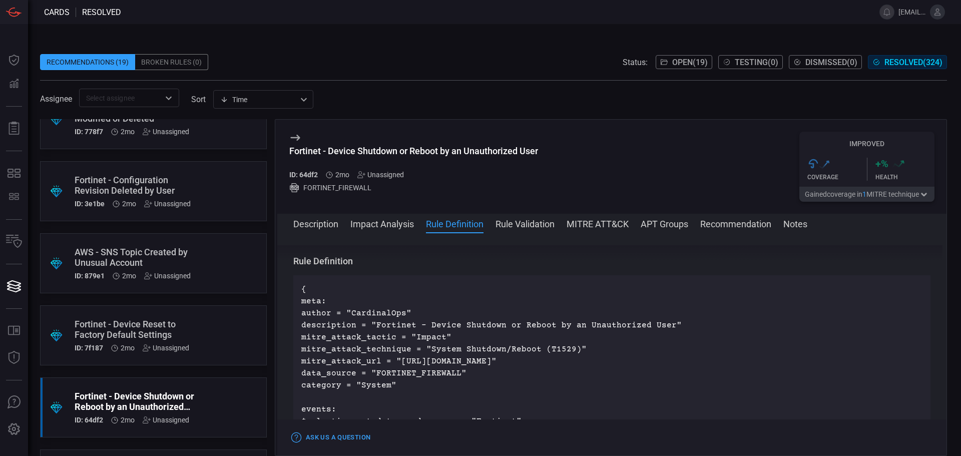
scroll to position [421, 0]
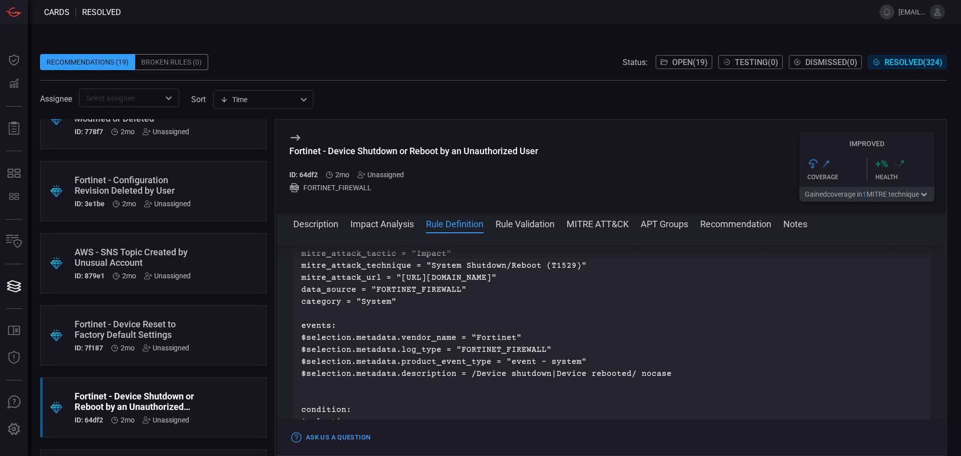
drag, startPoint x: 418, startPoint y: 302, endPoint x: 324, endPoint y: 302, distance: 94.1
click at [324, 302] on p "{ meta: author = "CardinalOps" description = "Fortinet - Device Shutdown or Reb…" at bounding box center [611, 320] width 621 height 240
click at [341, 302] on p "{ meta: author = "CardinalOps" description = "Fortinet - Device Shutdown or Reb…" at bounding box center [611, 320] width 621 height 240
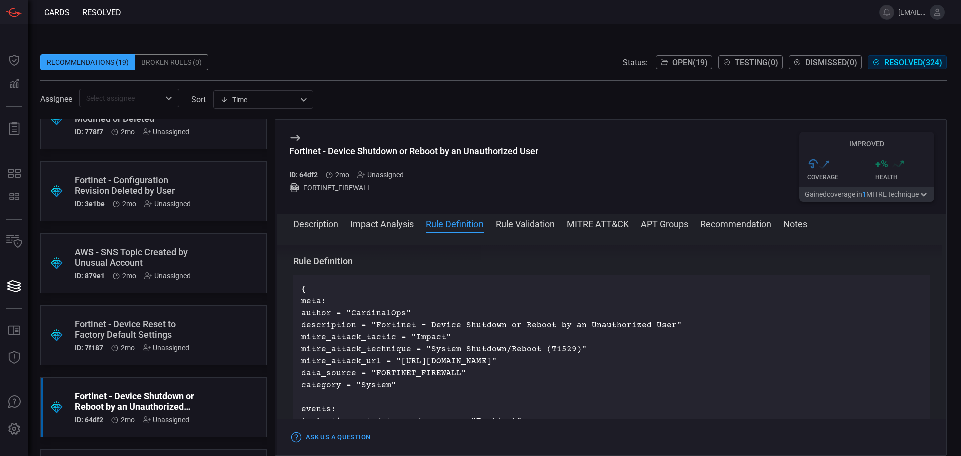
click at [156, 188] on div "Fortinet - Configuration Revision Deleted by User" at bounding box center [135, 185] width 120 height 21
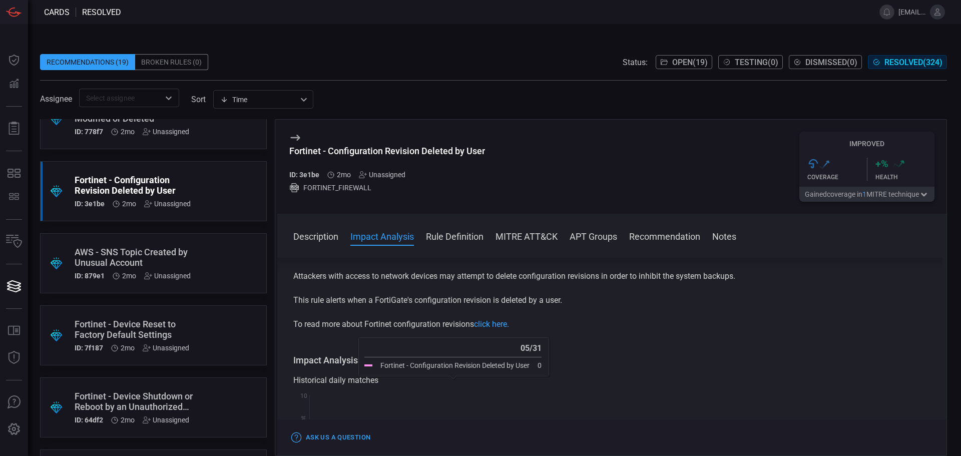
scroll to position [167, 0]
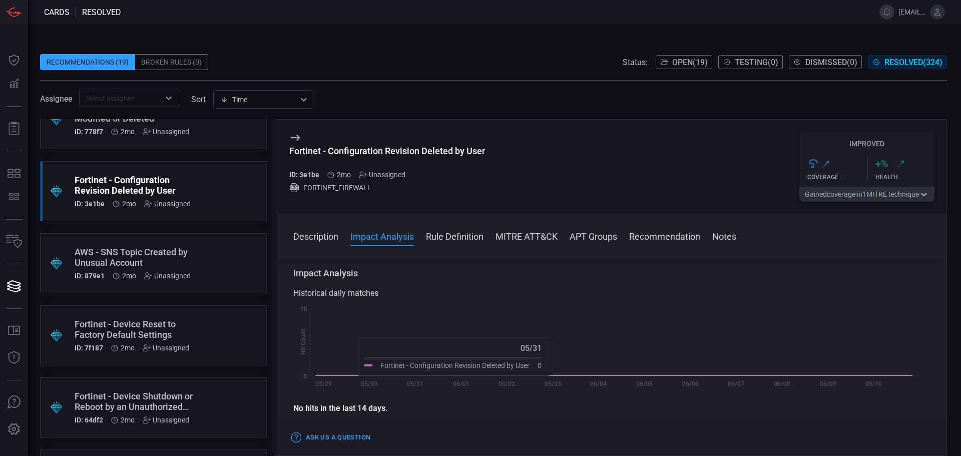
click at [443, 241] on button "Rule Definition" at bounding box center [455, 236] width 58 height 12
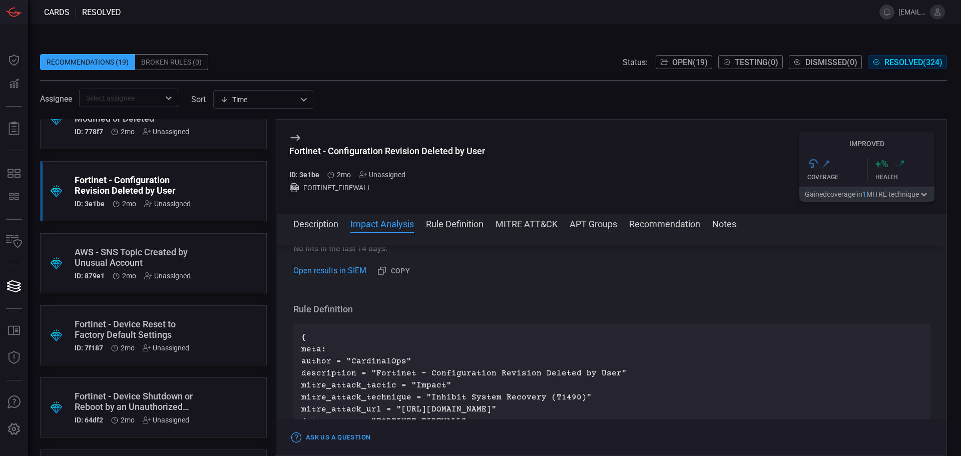
scroll to position [362, 0]
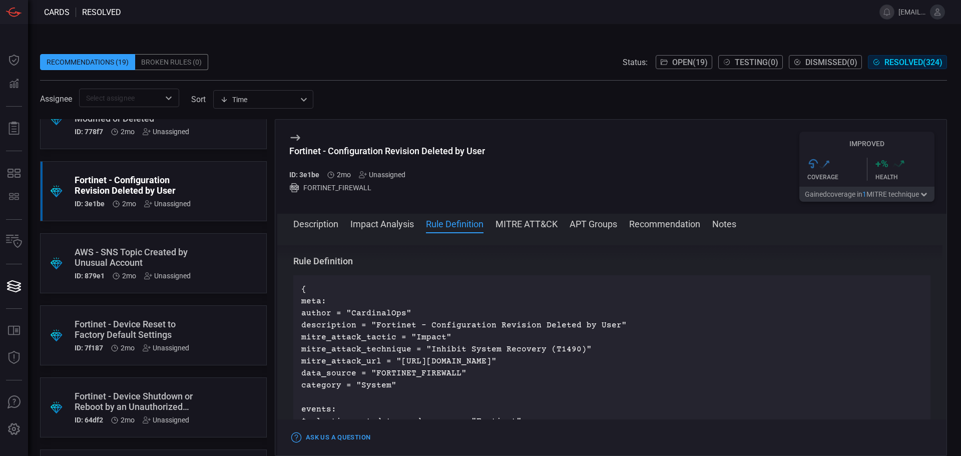
drag, startPoint x: 423, startPoint y: 386, endPoint x: 317, endPoint y: 387, distance: 106.1
click at [317, 387] on p "{ meta: author = "CardinalOps" description = "Fortinet - Configuration Revision…" at bounding box center [611, 403] width 621 height 240
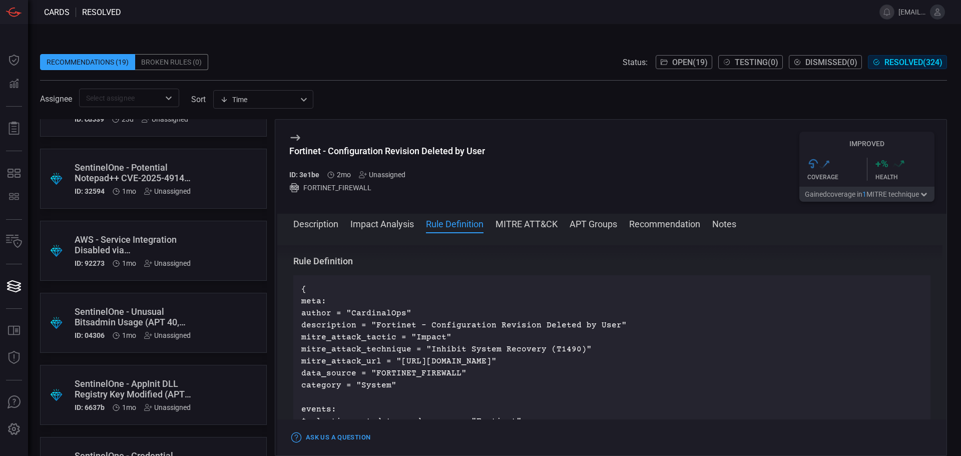
scroll to position [0, 0]
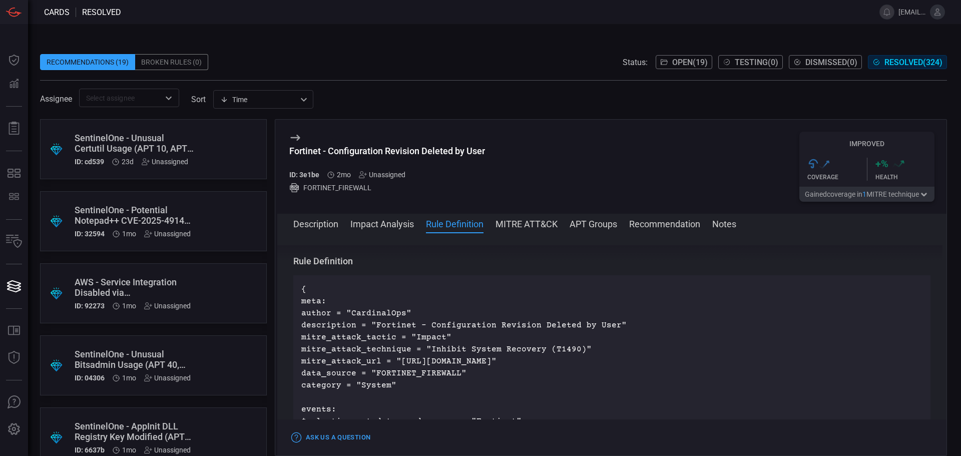
click at [118, 220] on div "SentinelOne - Potential Notepad++ CVE-2025-49144 Exploitation" at bounding box center [135, 215] width 120 height 21
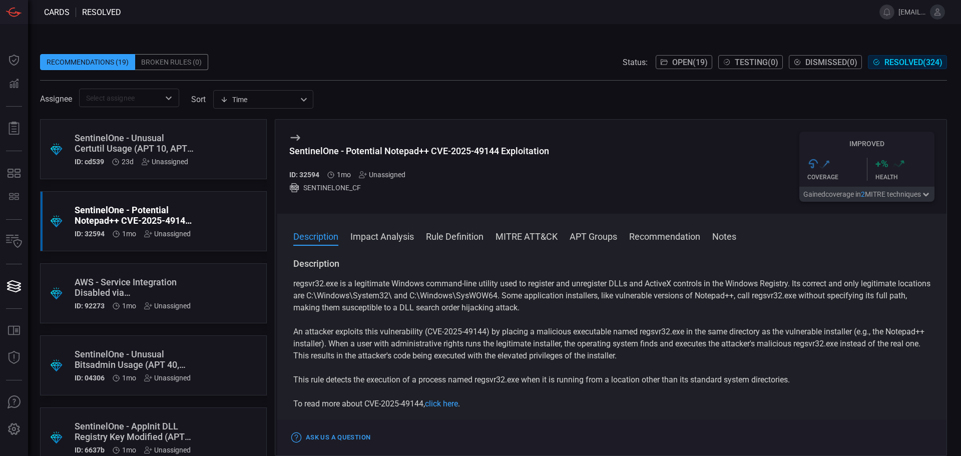
click at [694, 57] on button "Open ( 19 )" at bounding box center [683, 62] width 57 height 14
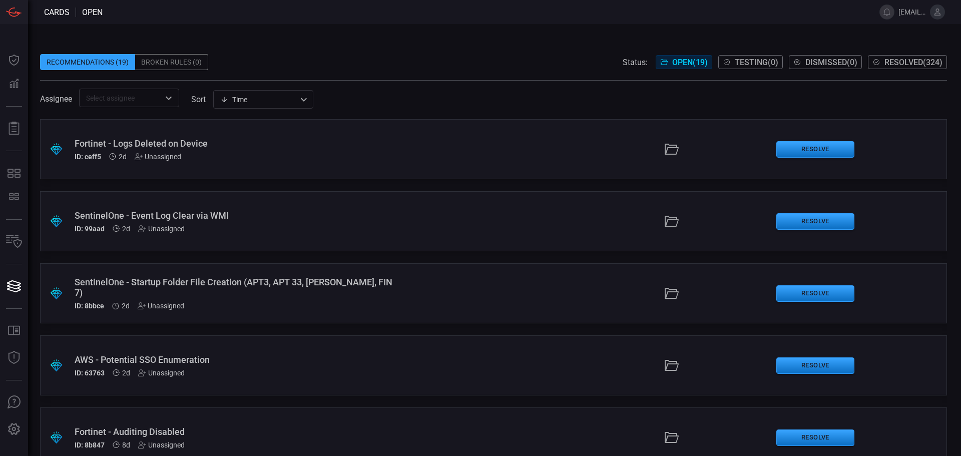
click at [156, 214] on div "SentinelOne - Event Log Clear via WMI" at bounding box center [234, 215] width 318 height 11
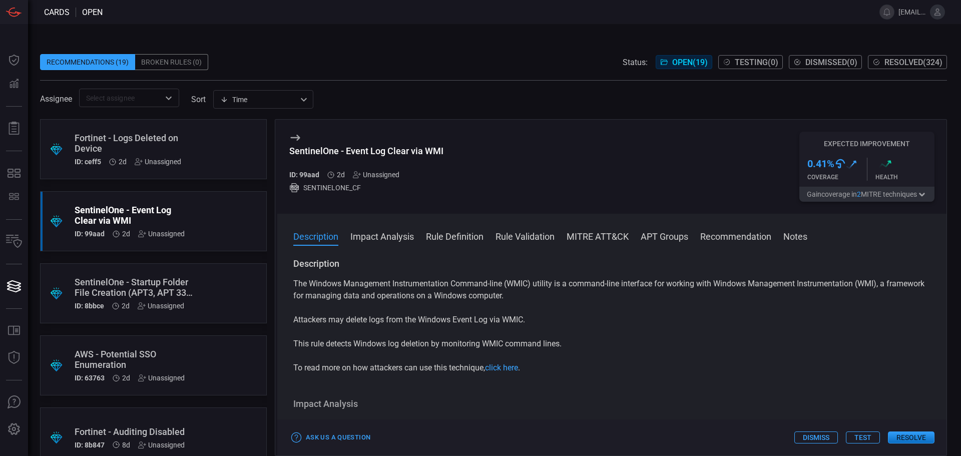
click at [509, 240] on button "Rule Validation" at bounding box center [524, 236] width 59 height 12
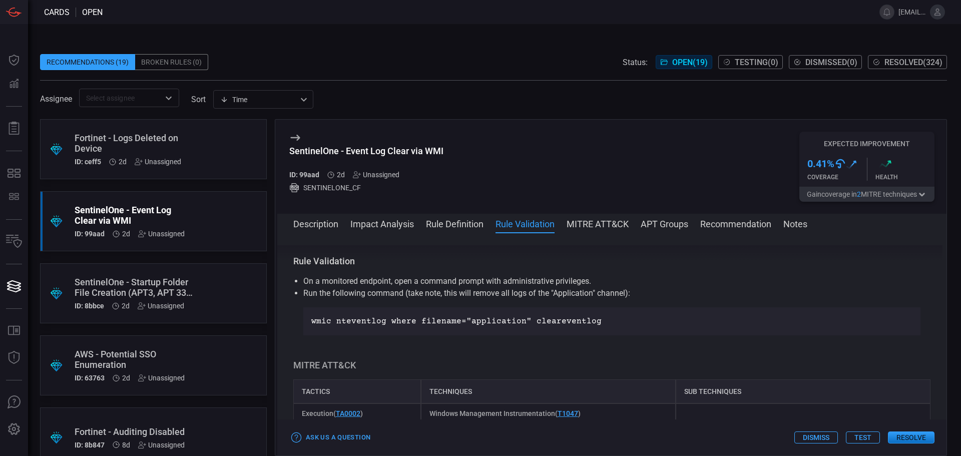
click at [449, 226] on button "Rule Definition" at bounding box center [455, 223] width 58 height 12
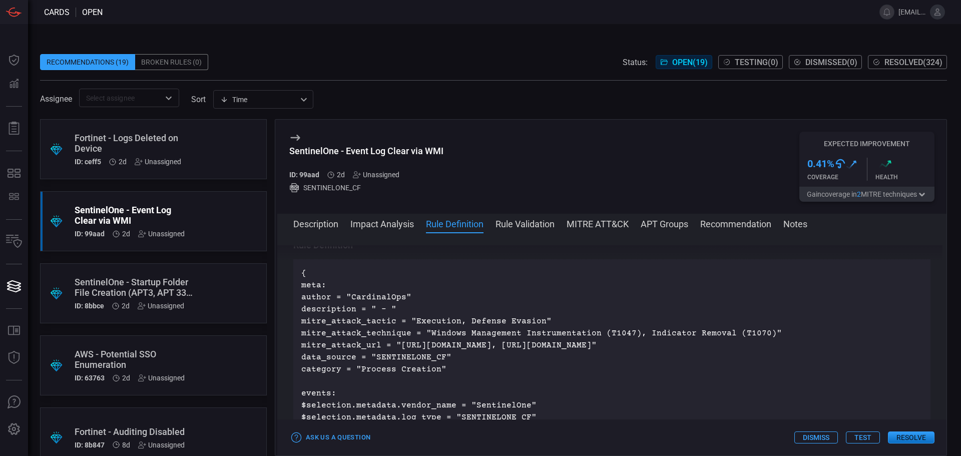
scroll to position [326, 0]
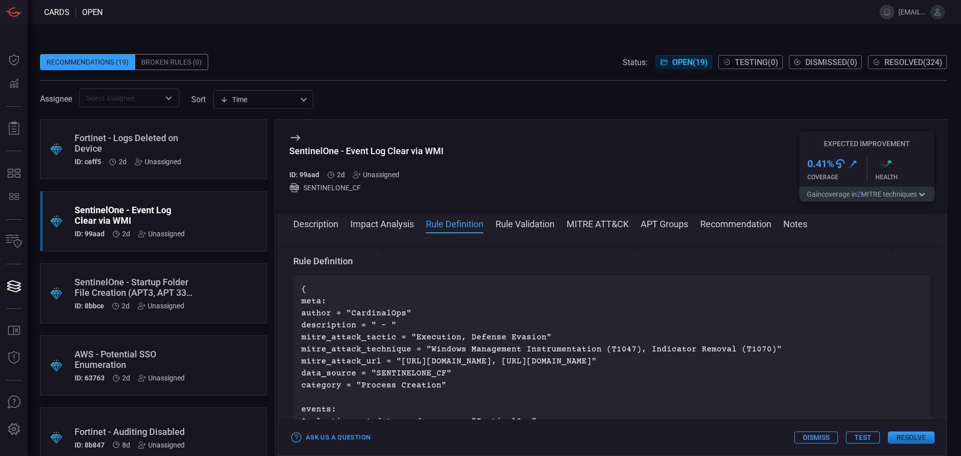
drag, startPoint x: 471, startPoint y: 384, endPoint x: 316, endPoint y: 384, distance: 154.6
click at [316, 384] on p "{ meta: author = "CardinalOps" description = " - " mitre_attack_tactic = "Execu…" at bounding box center [611, 409] width 621 height 252
click at [470, 377] on p "{ meta: author = "CardinalOps" description = " - " mitre_attack_tactic = "Execu…" at bounding box center [611, 409] width 621 height 252
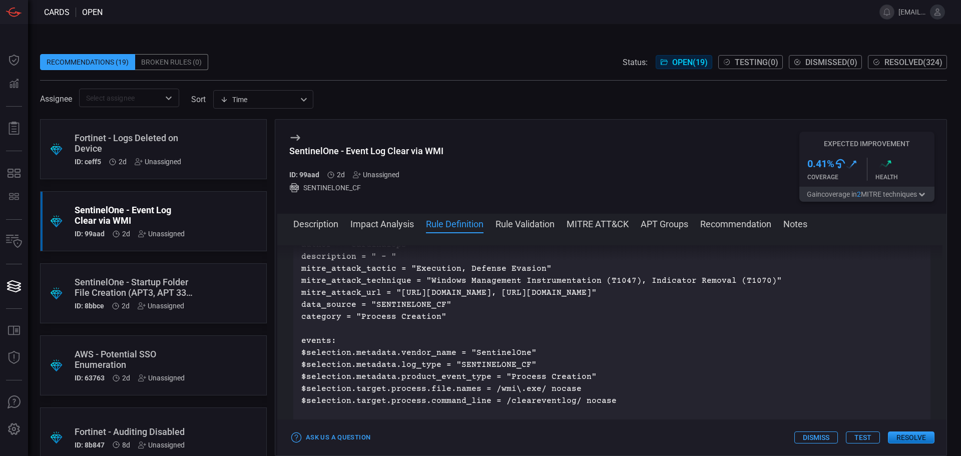
scroll to position [409, 0]
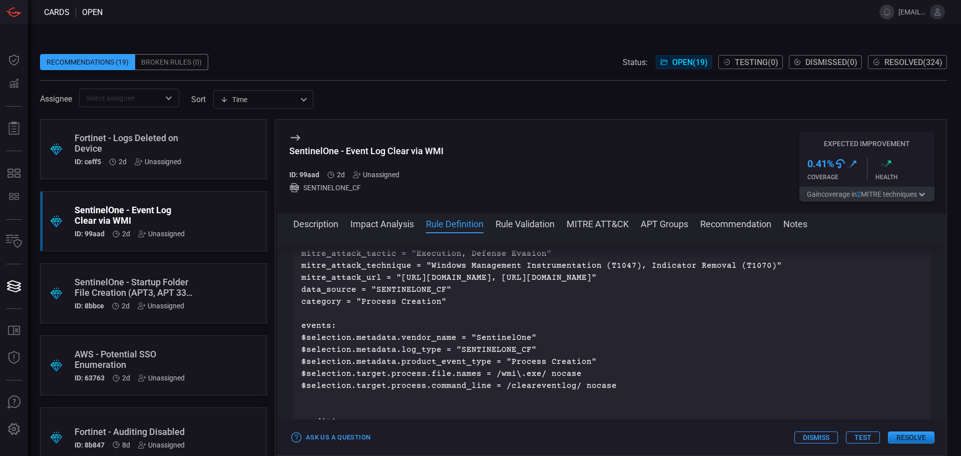
drag, startPoint x: 470, startPoint y: 298, endPoint x: 304, endPoint y: 298, distance: 165.6
click at [304, 298] on p "{ meta: author = "CardinalOps" description = " - " mitre_attack_tactic = "Execu…" at bounding box center [611, 326] width 621 height 252
click at [496, 300] on p "{ meta: author = "CardinalOps" description = " - " mitre_attack_tactic = "Execu…" at bounding box center [611, 326] width 621 height 252
click at [896, 63] on span "Resolved ( 324 )" at bounding box center [913, 63] width 58 height 10
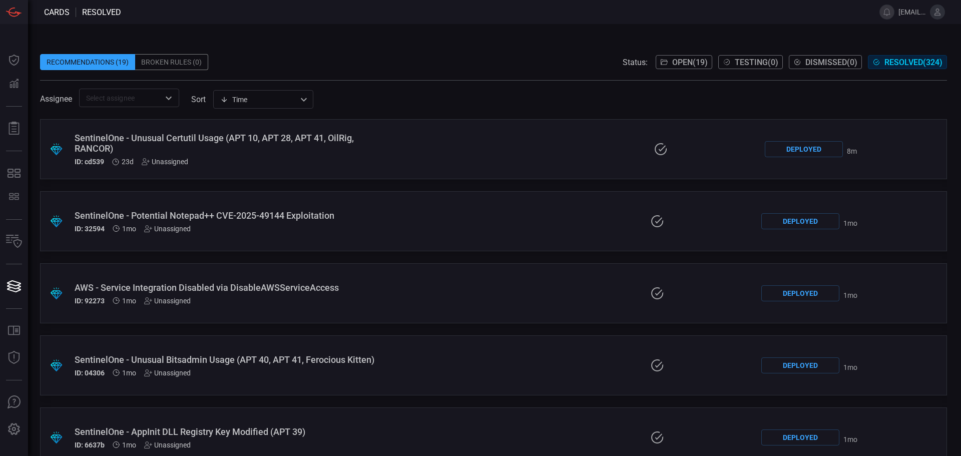
click at [672, 63] on span "Open ( 19 )" at bounding box center [690, 63] width 36 height 10
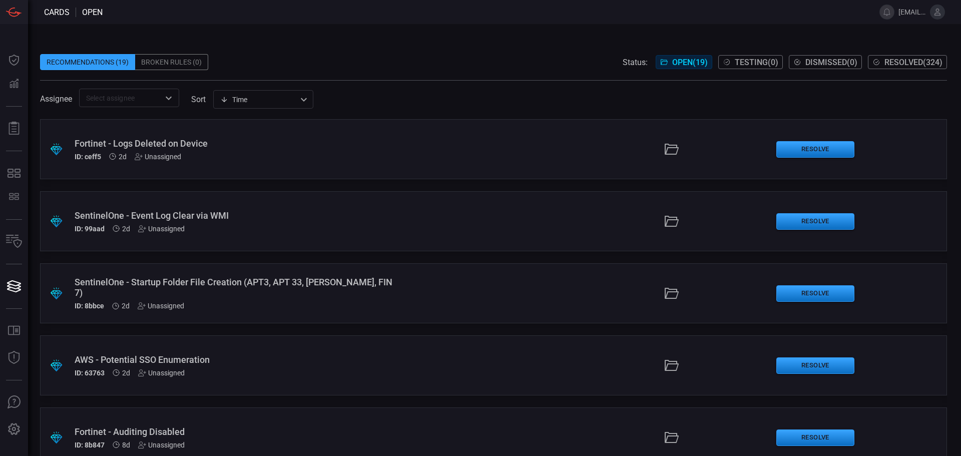
scroll to position [84, 0]
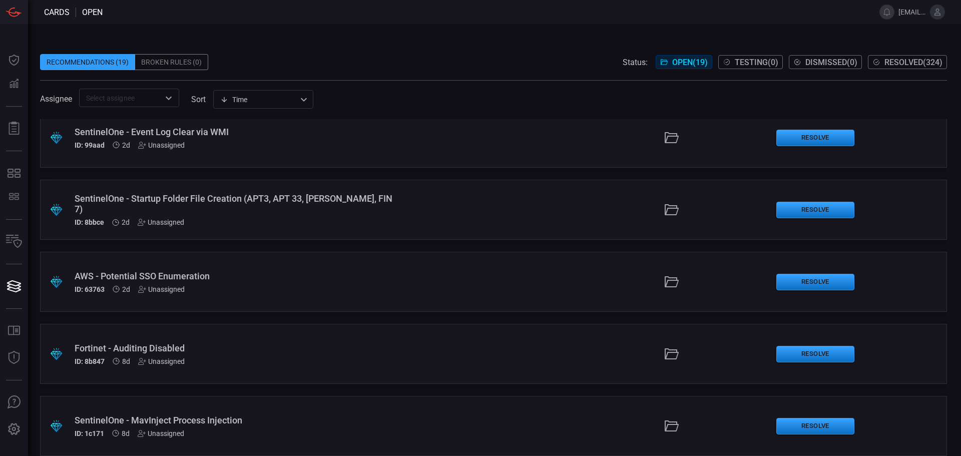
click at [140, 272] on div "AWS - Potential SSO Enumeration" at bounding box center [234, 276] width 318 height 11
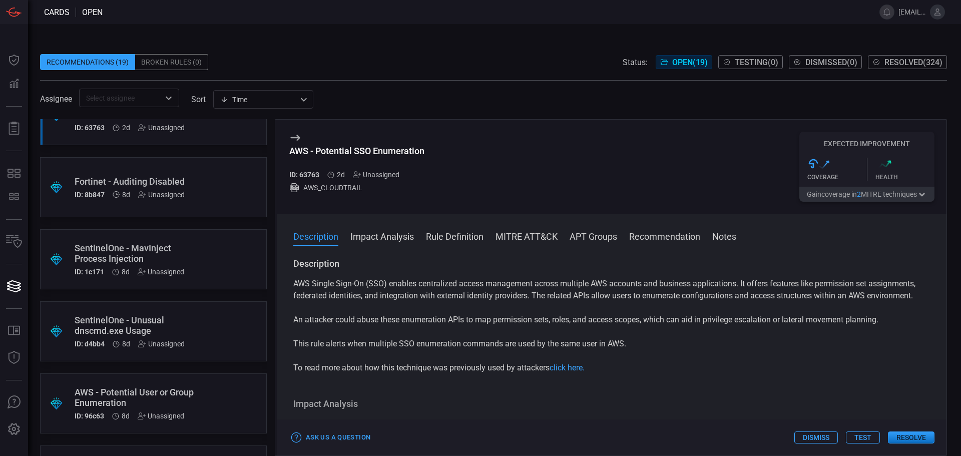
scroll to position [334, 0]
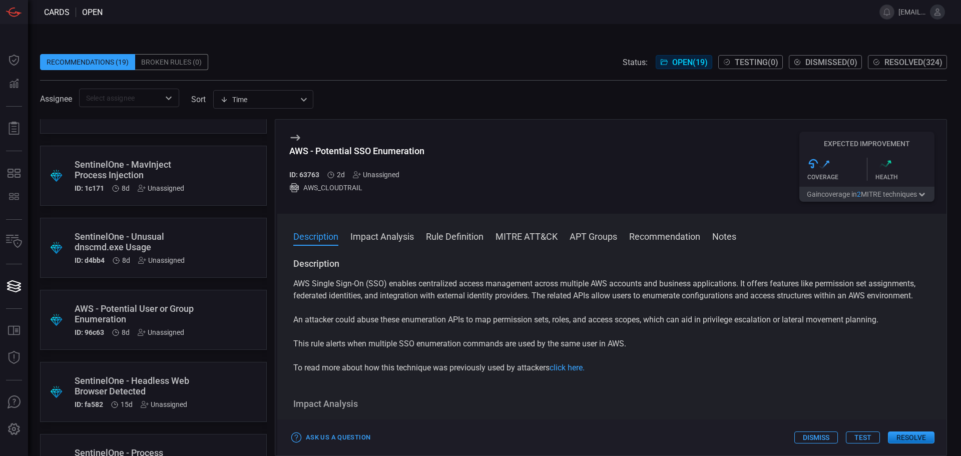
click at [137, 317] on div "AWS - Potential User or Group Enumeration" at bounding box center [135, 313] width 120 height 21
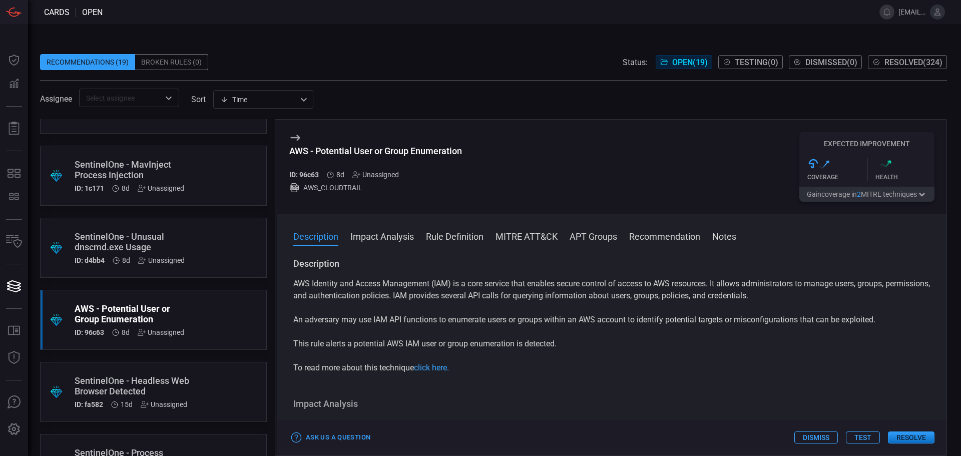
click at [434, 232] on button "Rule Definition" at bounding box center [455, 236] width 58 height 12
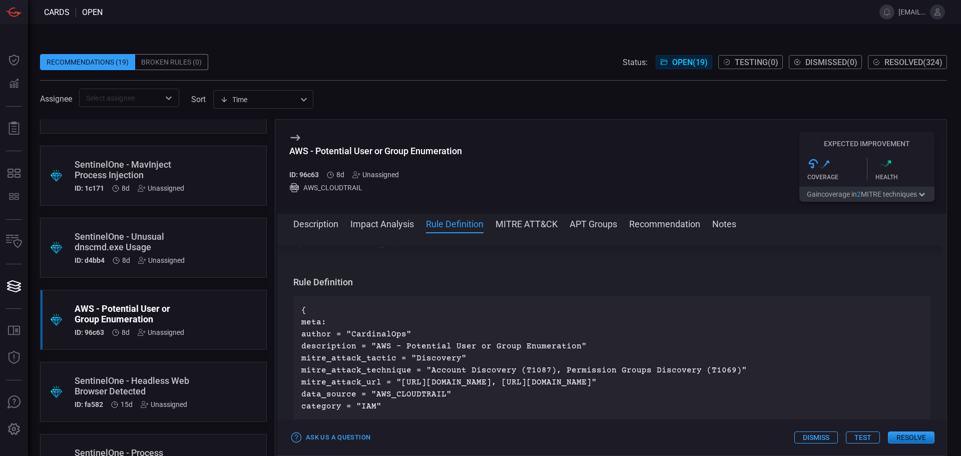
scroll to position [326, 0]
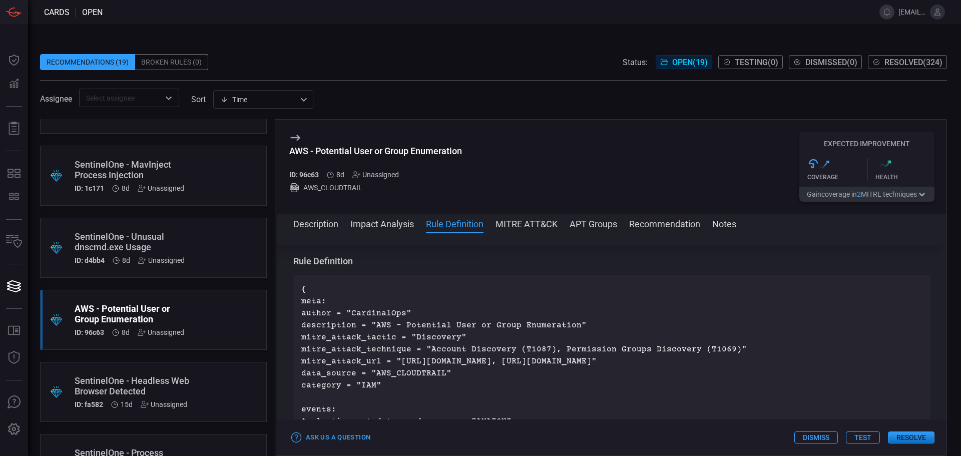
drag, startPoint x: 393, startPoint y: 386, endPoint x: 374, endPoint y: 387, distance: 19.5
click at [142, 374] on div ".suggested_cards_icon{fill:url(#suggested_cards_icon);} SentinelOne - Headless …" at bounding box center [153, 392] width 227 height 60
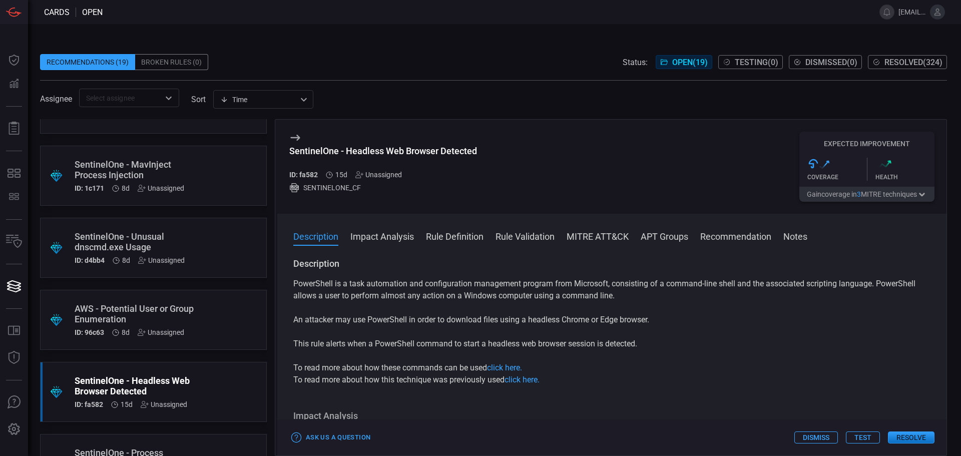
click at [451, 237] on button "Rule Definition" at bounding box center [455, 236] width 58 height 12
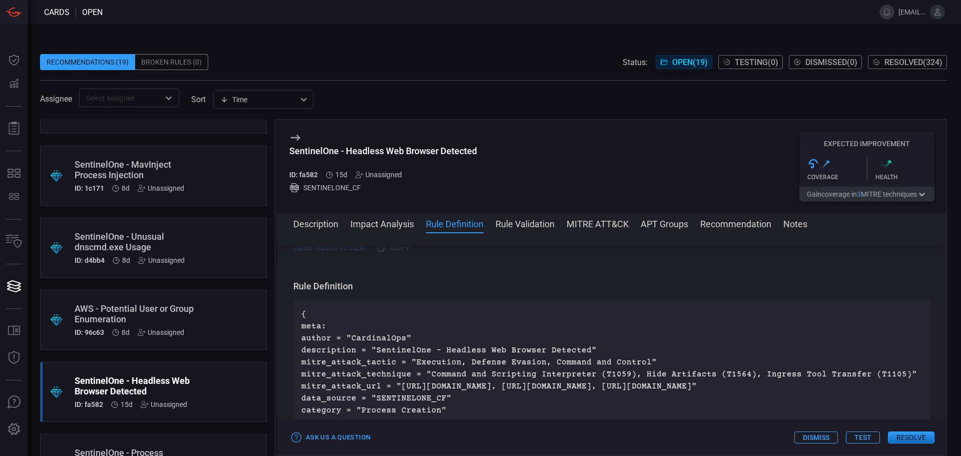
scroll to position [338, 0]
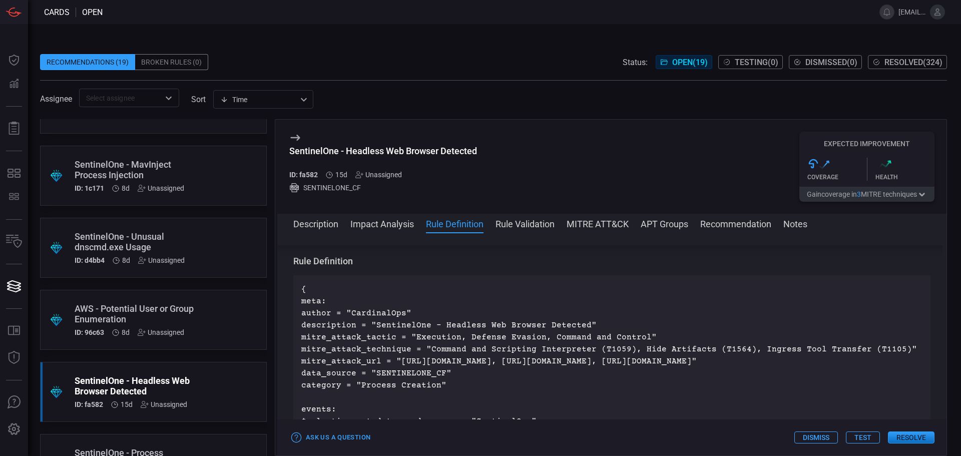
click at [140, 371] on div ".suggested_cards_icon{fill:url(#suggested_cards_icon);} SentinelOne - Headless …" at bounding box center [153, 392] width 227 height 60
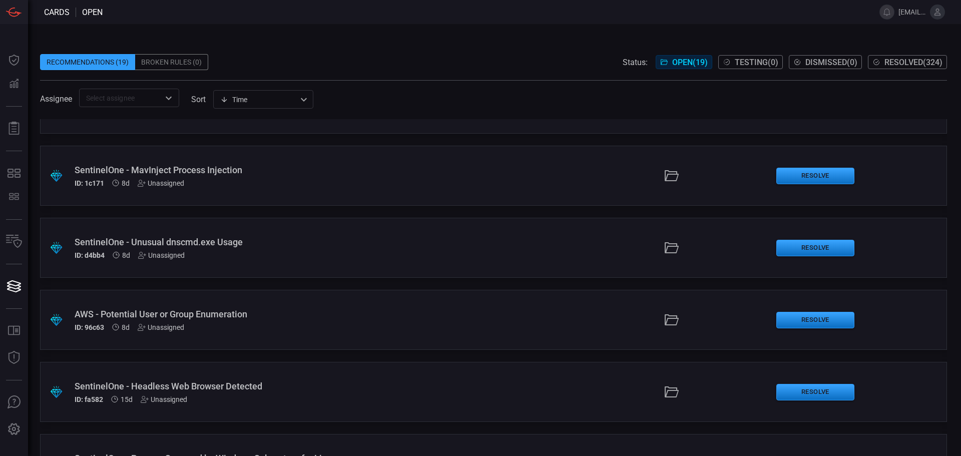
click at [902, 60] on span "Resolved ( 324 )" at bounding box center [913, 63] width 58 height 10
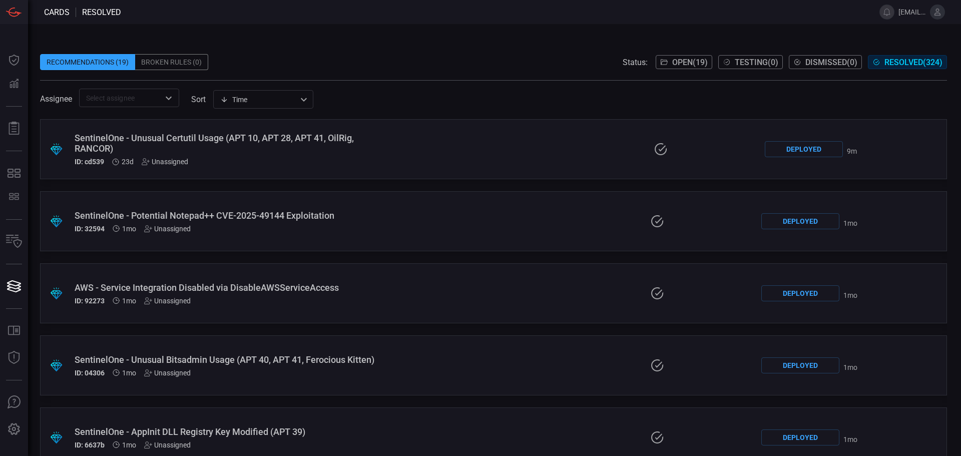
click at [142, 137] on div "SentinelOne - Unusual Certutil Usage (APT 10, APT 28, APT 41, OilRig, RANCOR)" at bounding box center [230, 143] width 311 height 21
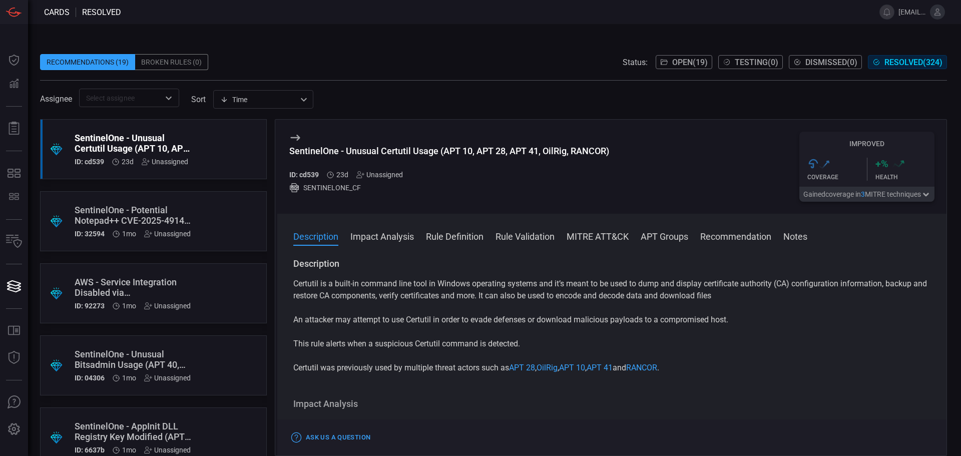
click at [455, 233] on button "Rule Definition" at bounding box center [455, 236] width 58 height 12
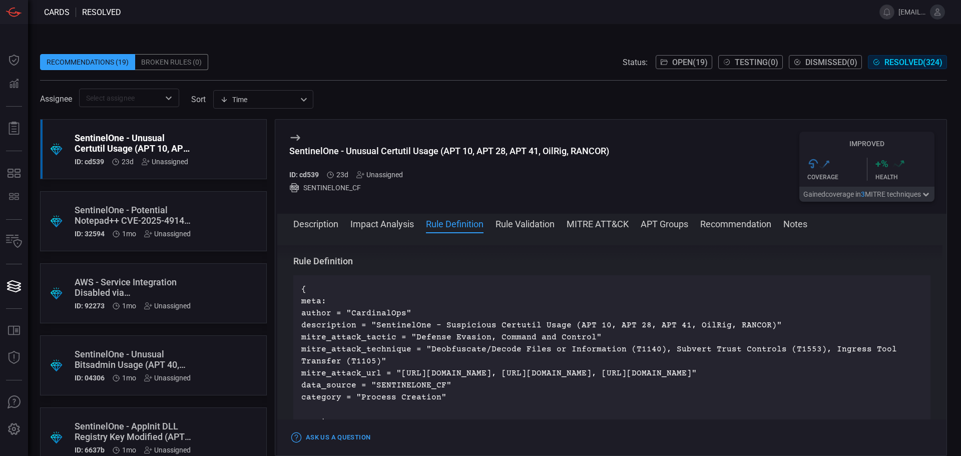
click at [526, 224] on button "Rule Validation" at bounding box center [524, 223] width 59 height 12
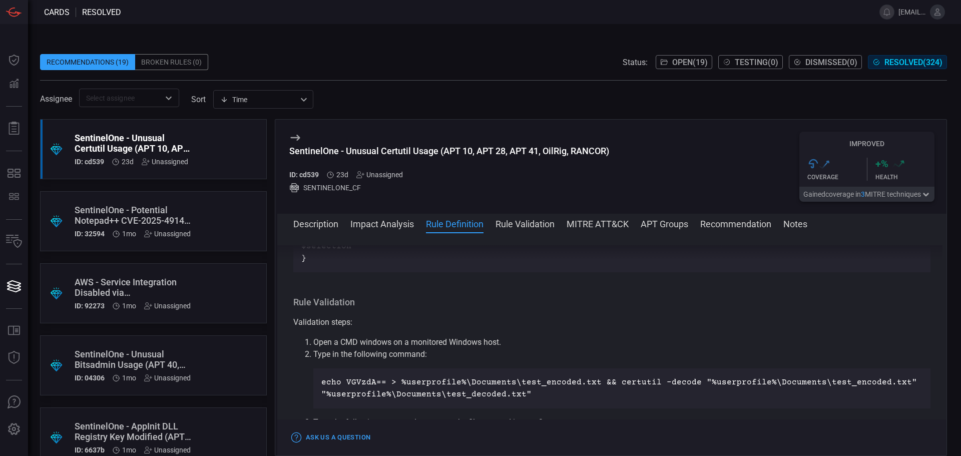
scroll to position [819, 0]
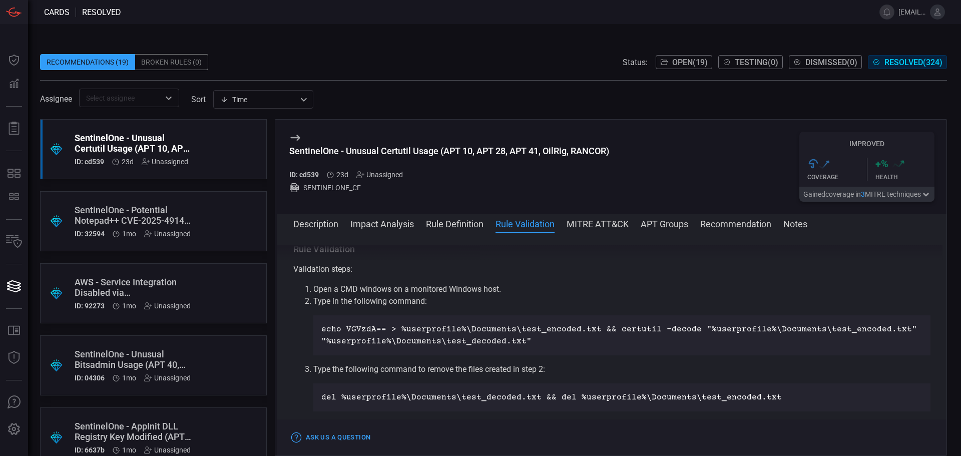
click at [450, 222] on button "Rule Definition" at bounding box center [455, 223] width 58 height 12
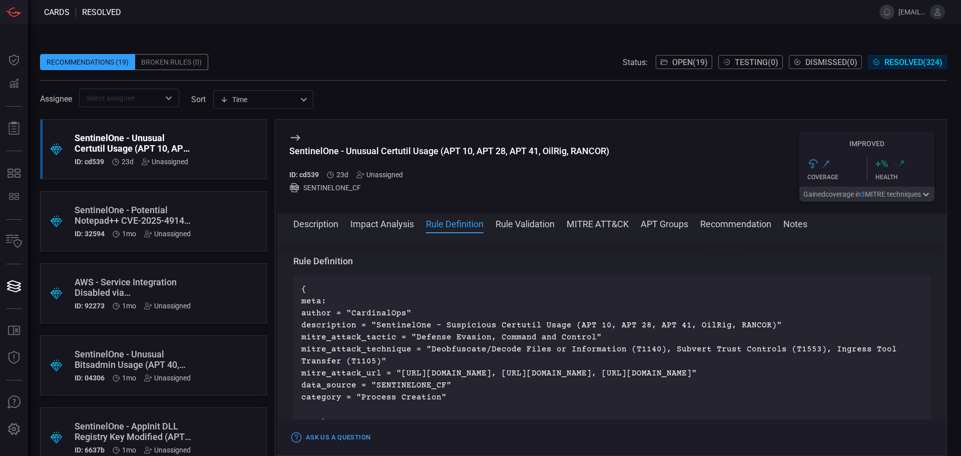
scroll to position [506, 0]
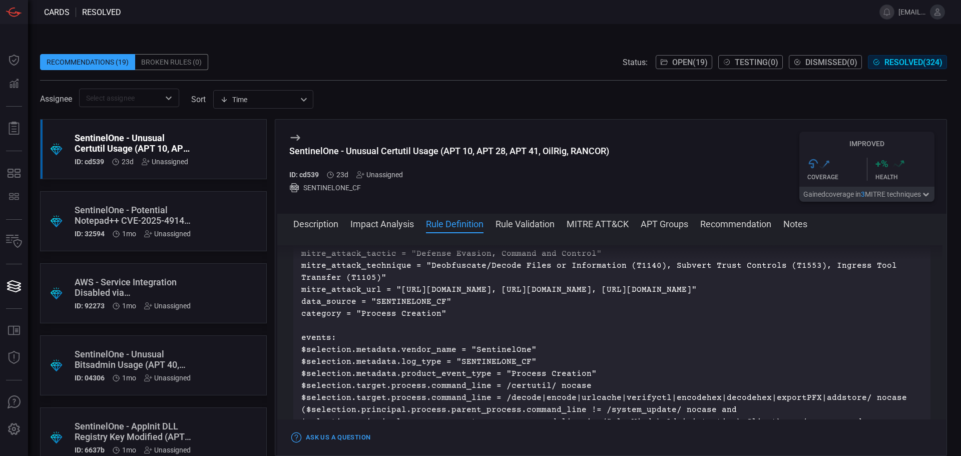
drag, startPoint x: 468, startPoint y: 322, endPoint x: 320, endPoint y: 324, distance: 148.1
click at [320, 324] on p "{ meta: author = "CardinalOps" description = "SentinelOne - Suspicious Certutil…" at bounding box center [611, 362] width 621 height 324
click at [432, 327] on p "{ meta: author = "CardinalOps" description = "SentinelOne - Suspicious Certutil…" at bounding box center [611, 362] width 621 height 324
drag, startPoint x: 454, startPoint y: 327, endPoint x: 378, endPoint y: 326, distance: 76.1
click at [378, 326] on p "{ meta: author = "CardinalOps" description = "SentinelOne - Suspicious Certutil…" at bounding box center [611, 362] width 621 height 324
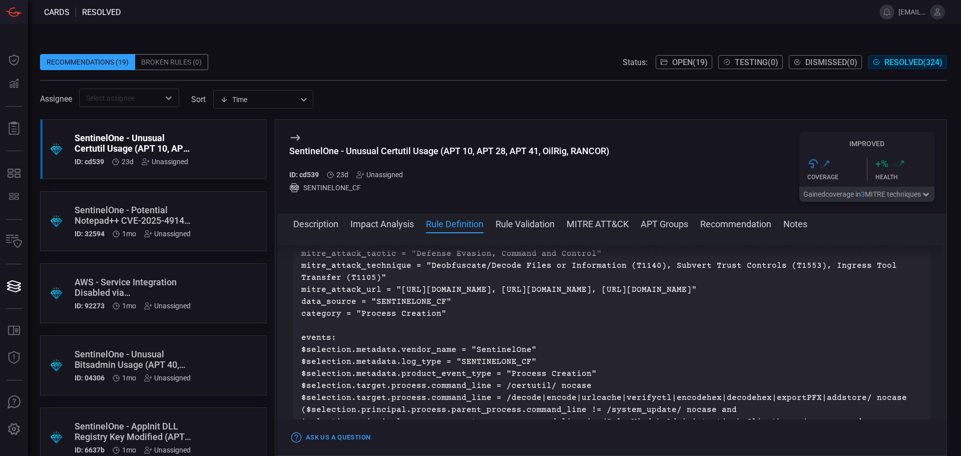
copy p "Process Creation"
